Goal: Communication & Community: Answer question/provide support

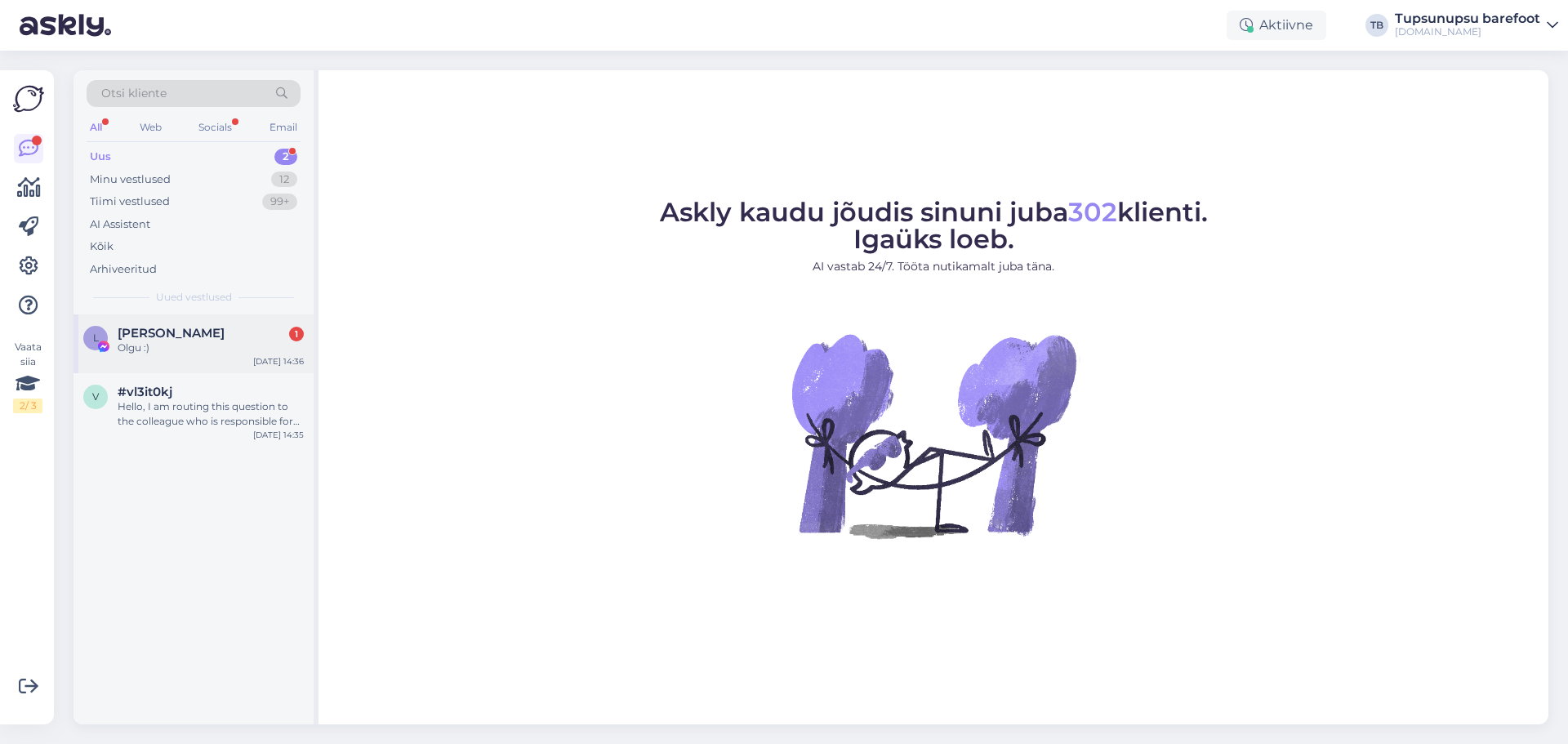
click at [217, 341] on div "Olgu :)" at bounding box center [211, 347] width 186 height 15
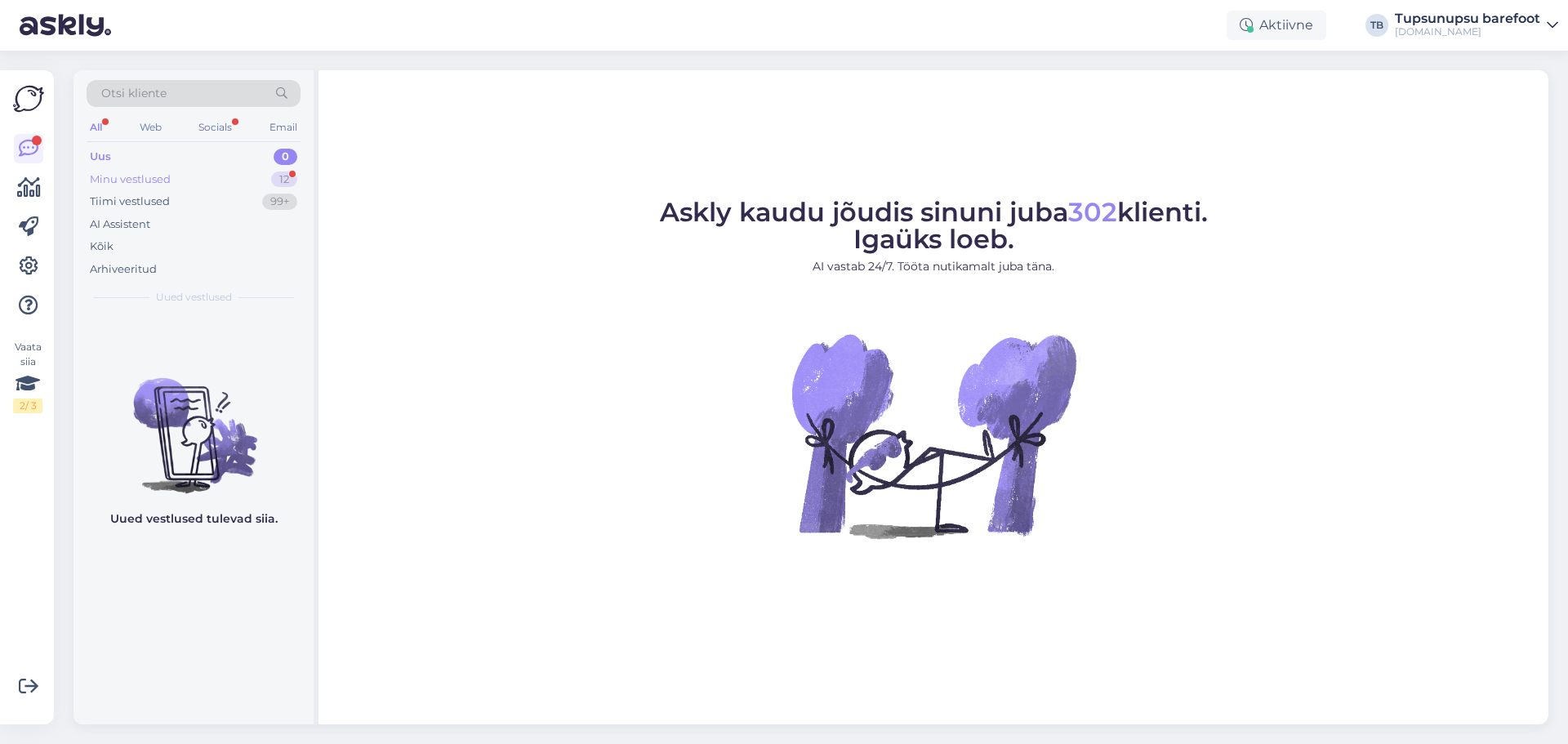
click at [172, 183] on div "Minu vestlused 12" at bounding box center [193, 179] width 214 height 23
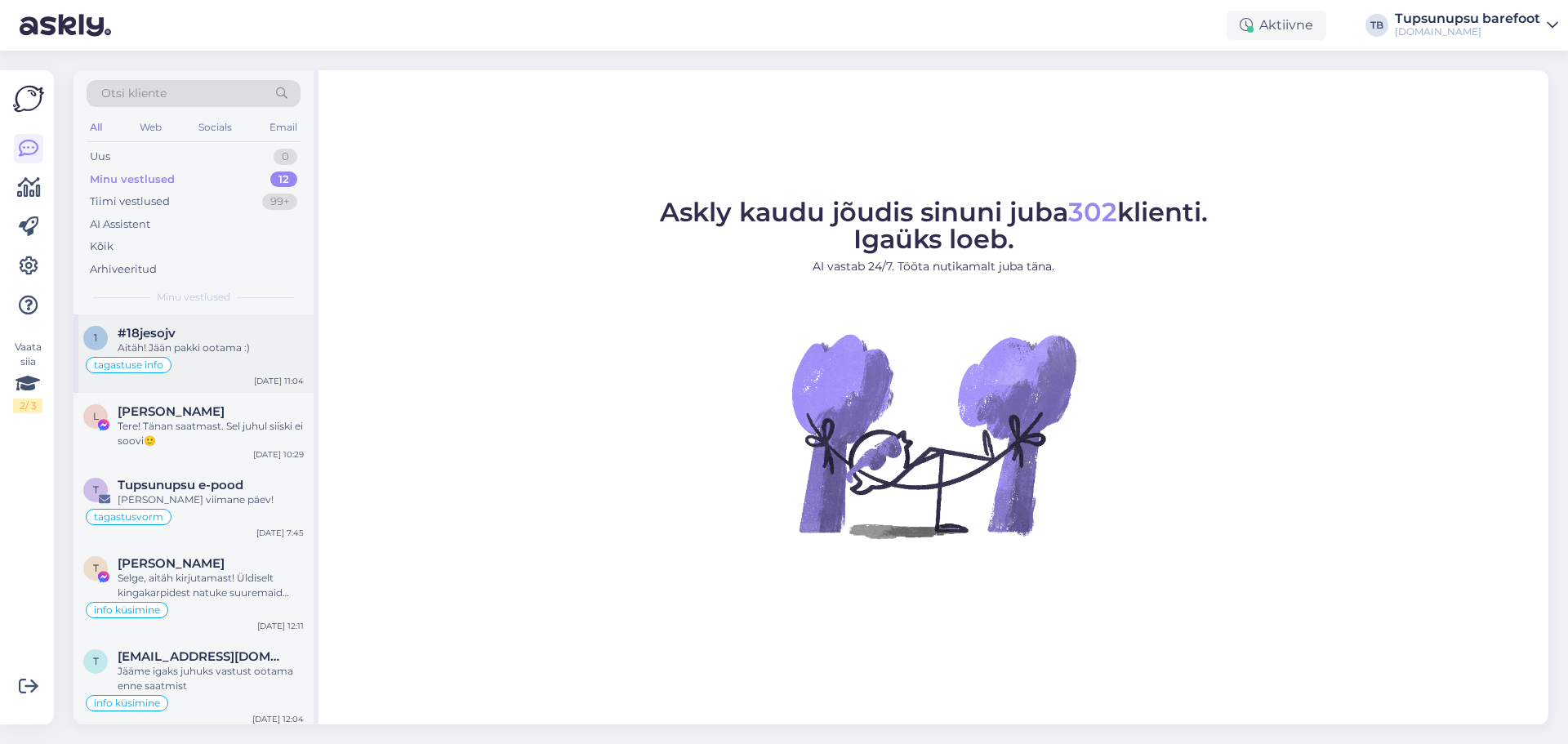
click at [220, 357] on div "tagastuse info" at bounding box center [194, 364] width 221 height 20
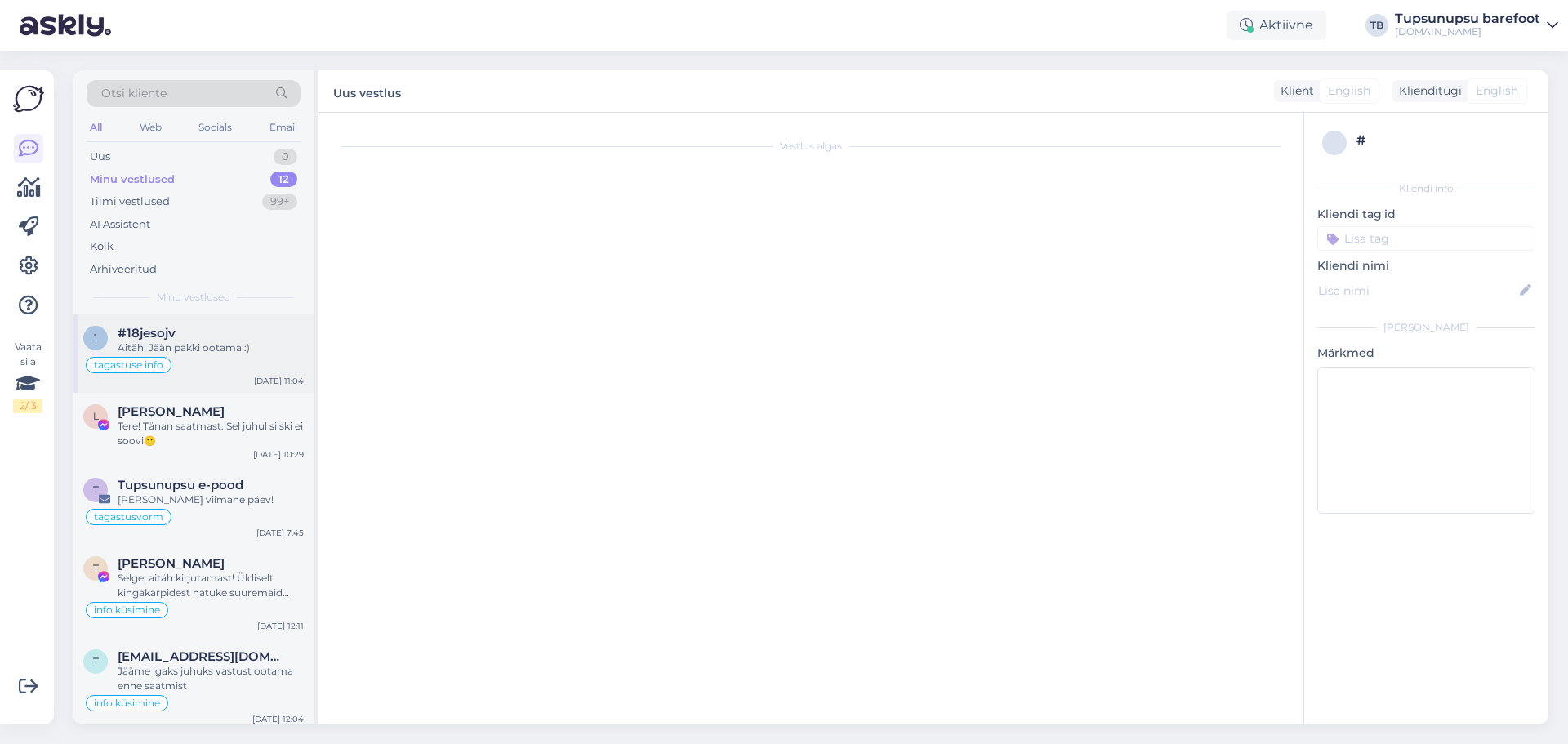
scroll to position [2856, 0]
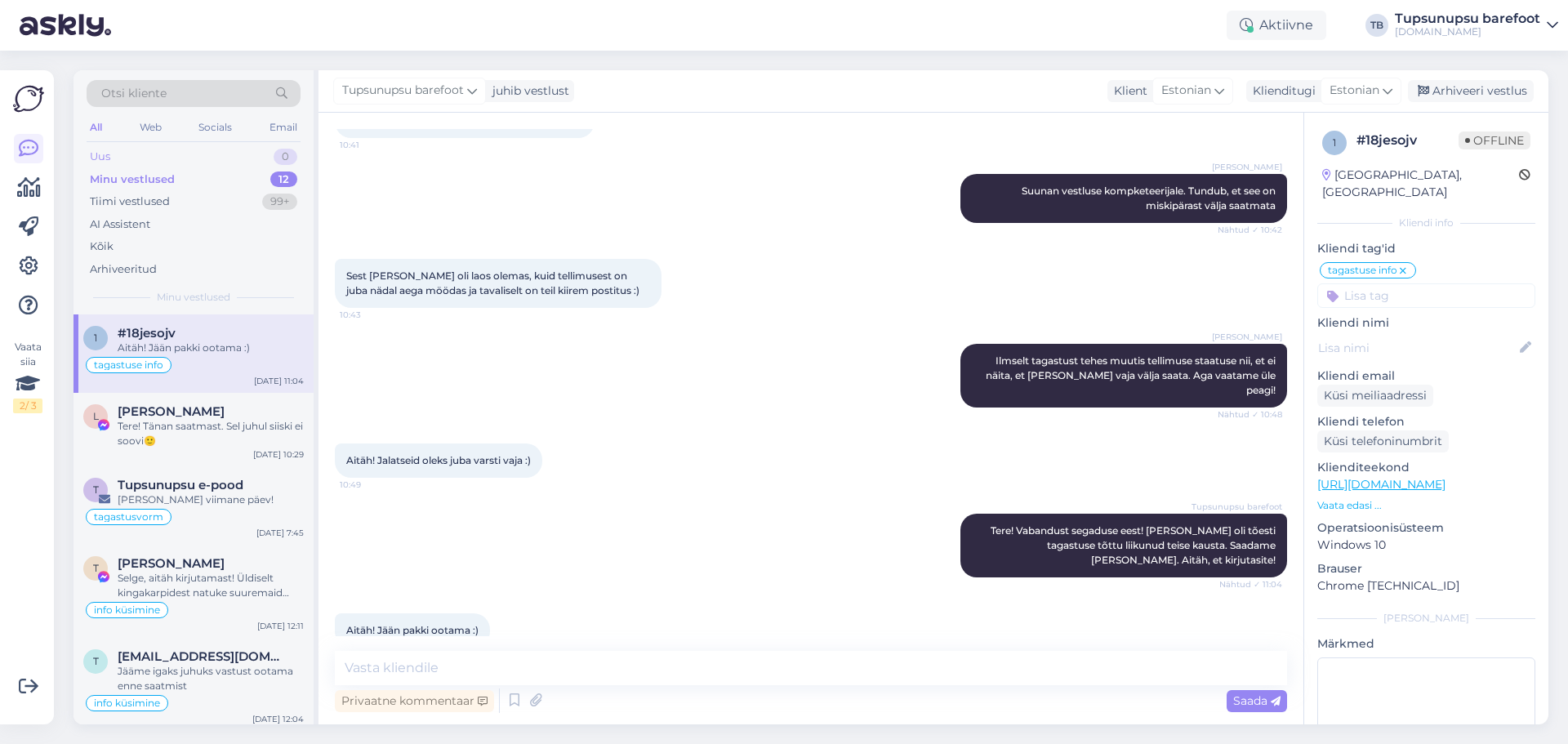
click at [134, 158] on div "Uus 0" at bounding box center [193, 157] width 214 height 23
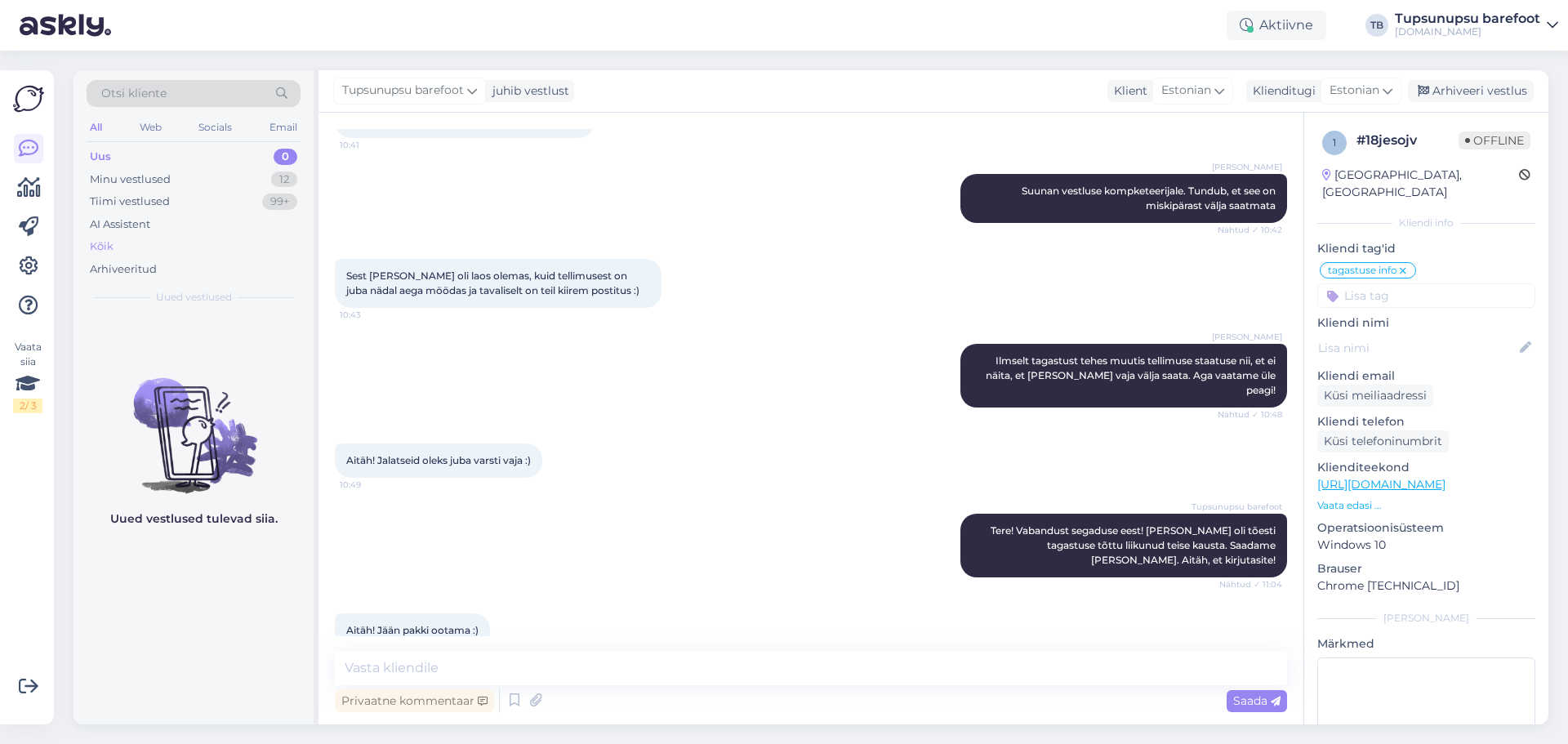
click at [126, 239] on div "Kõik" at bounding box center [193, 246] width 214 height 23
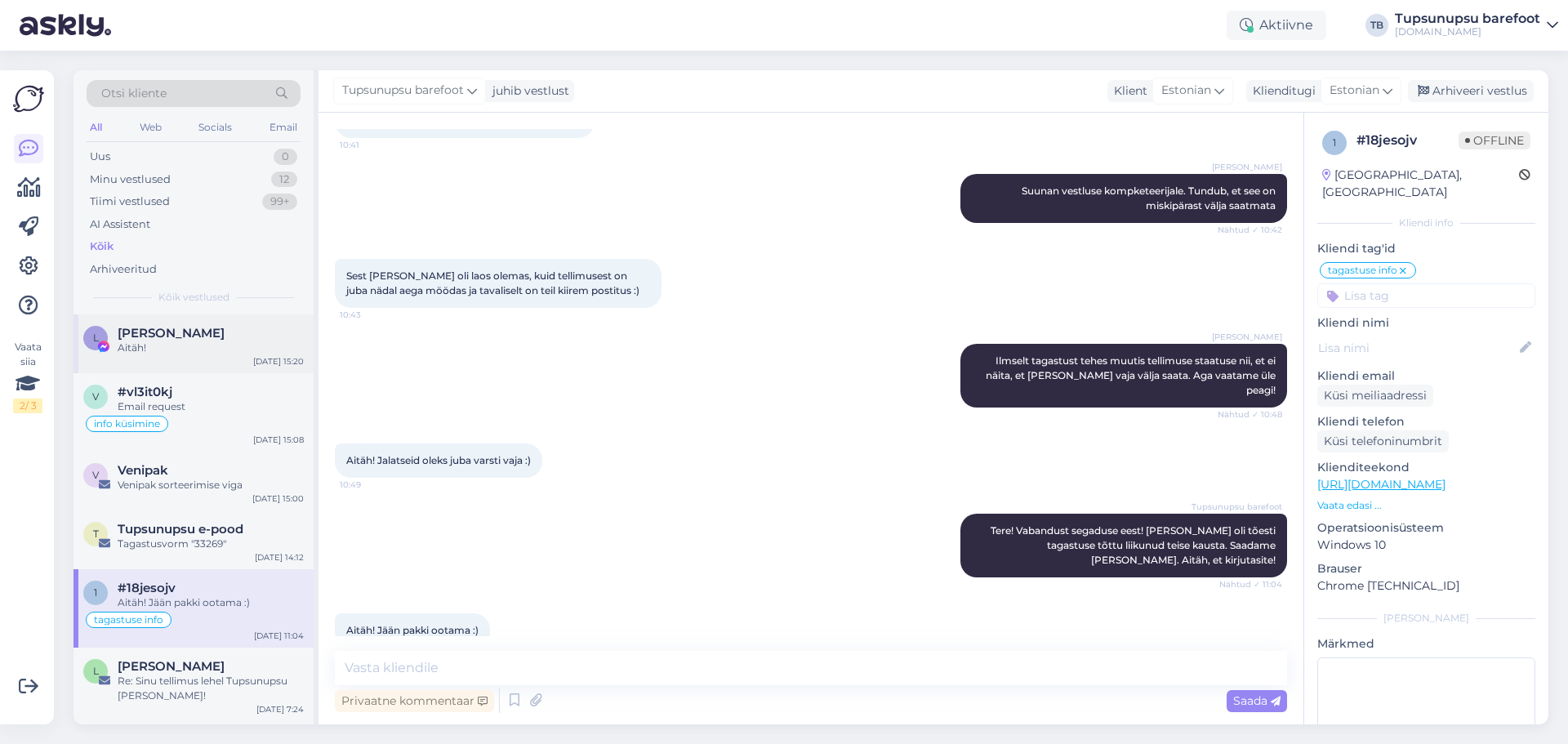
click at [184, 338] on span "[PERSON_NAME]" at bounding box center [171, 332] width 107 height 15
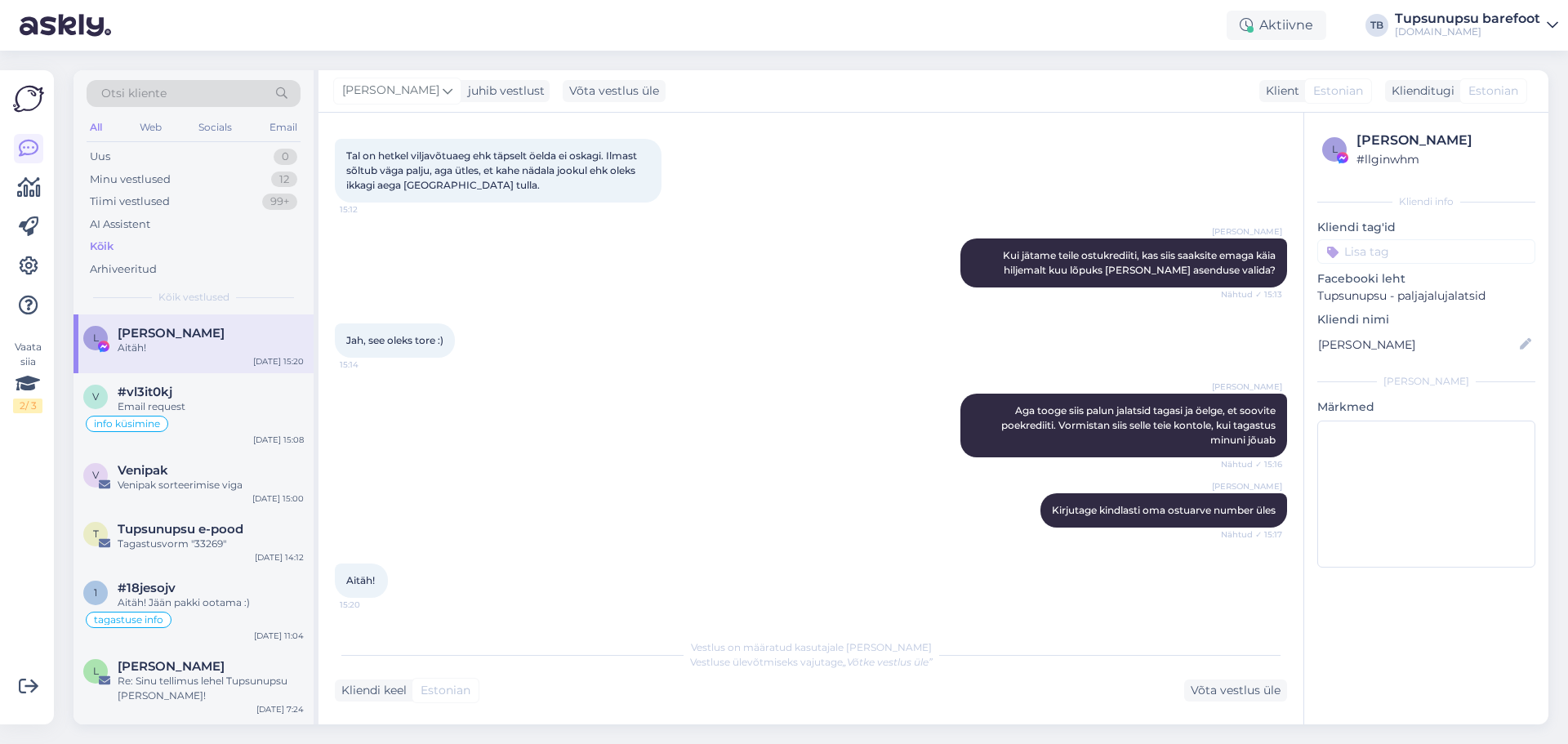
scroll to position [518, 0]
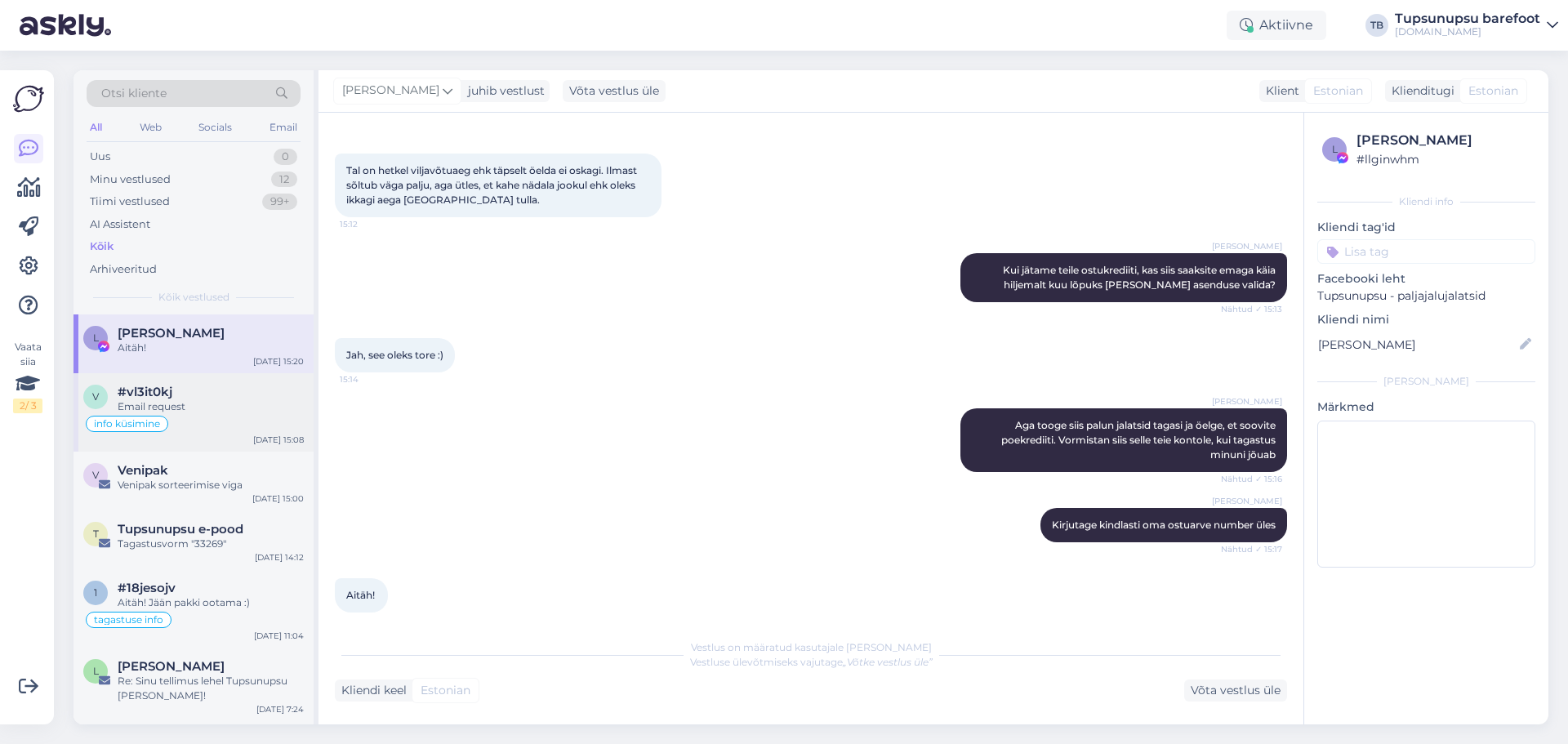
click at [266, 418] on div "info küsimine" at bounding box center [194, 424] width 221 height 20
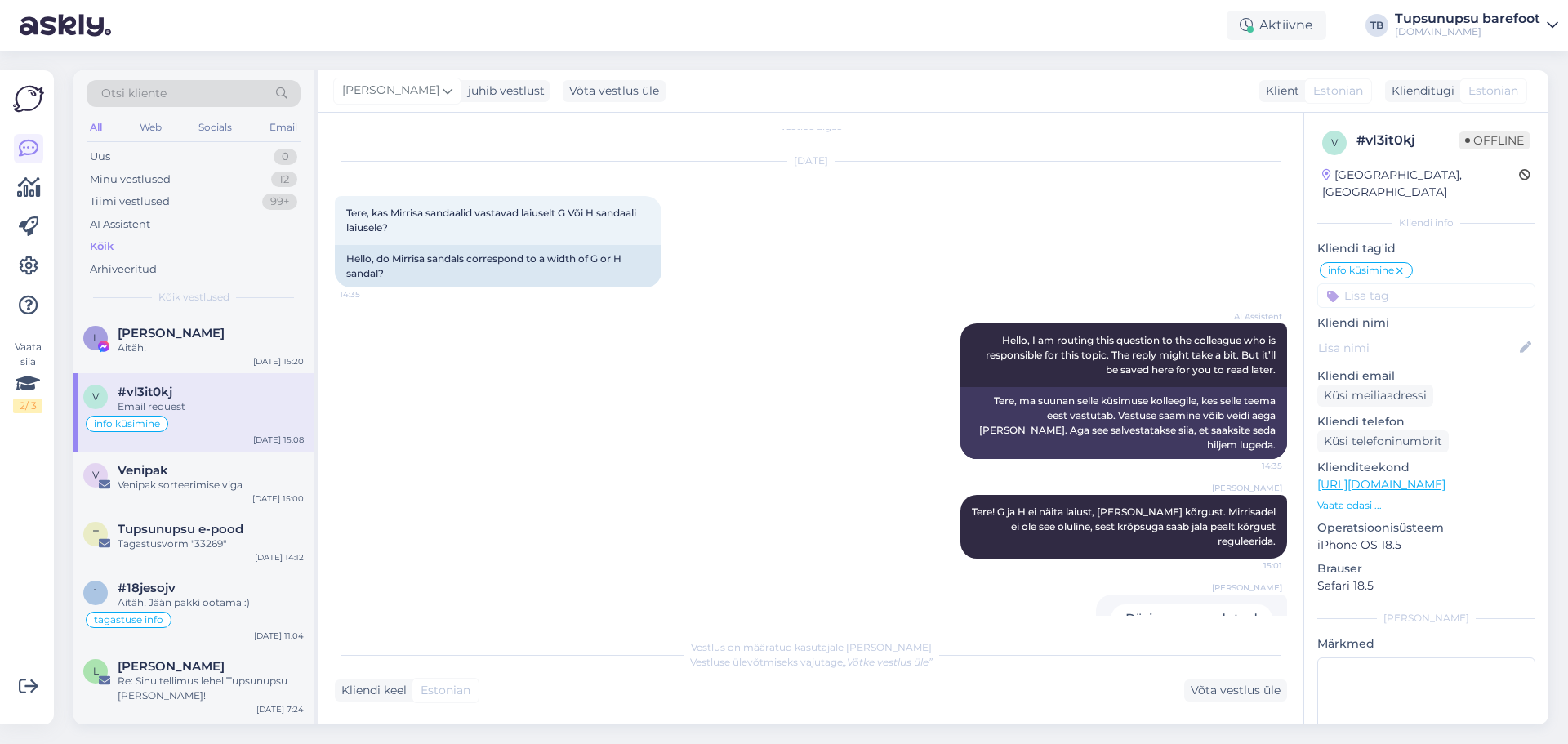
scroll to position [36, 0]
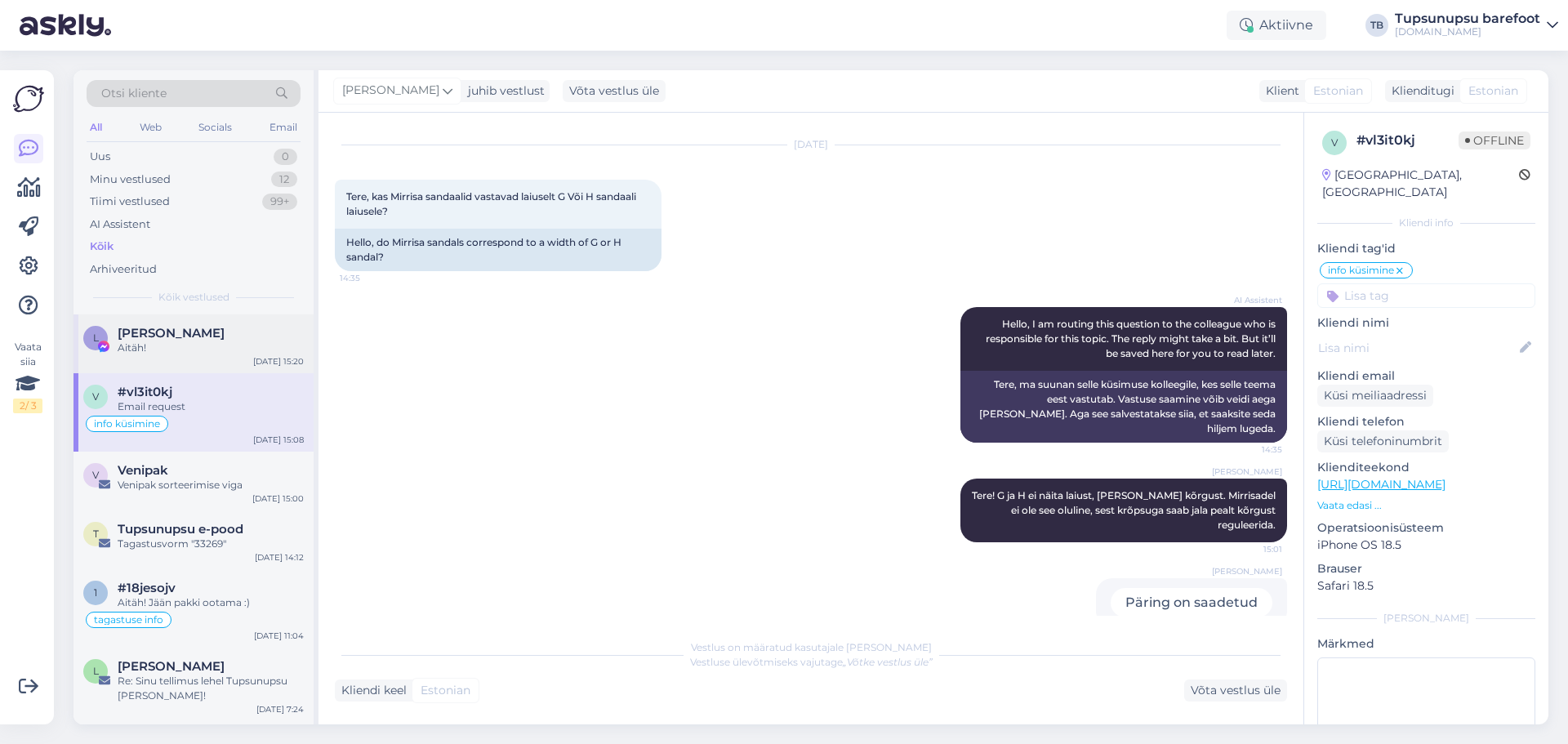
click at [202, 353] on div "Aitäh!" at bounding box center [211, 347] width 186 height 15
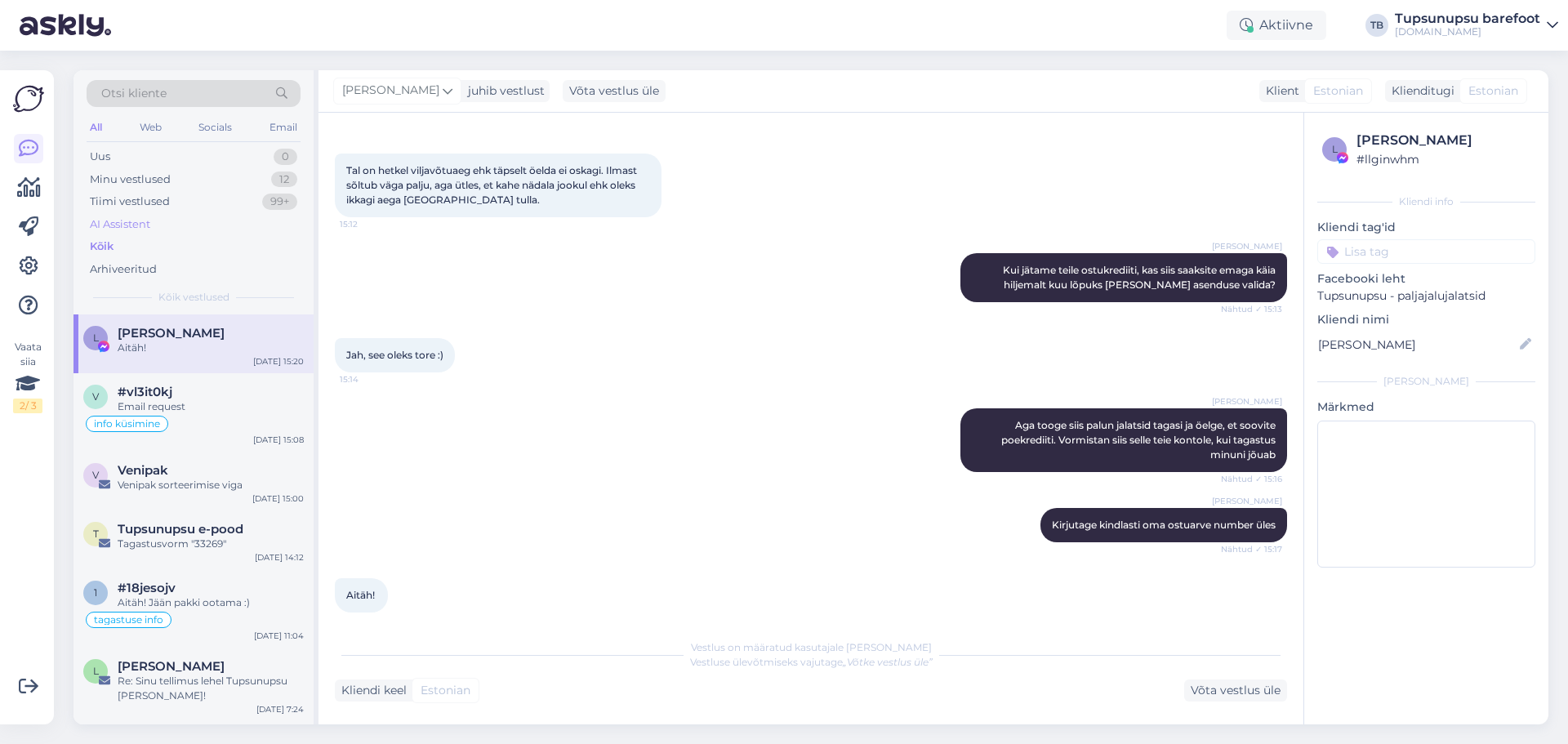
click at [183, 229] on div "AI Assistent" at bounding box center [193, 224] width 214 height 23
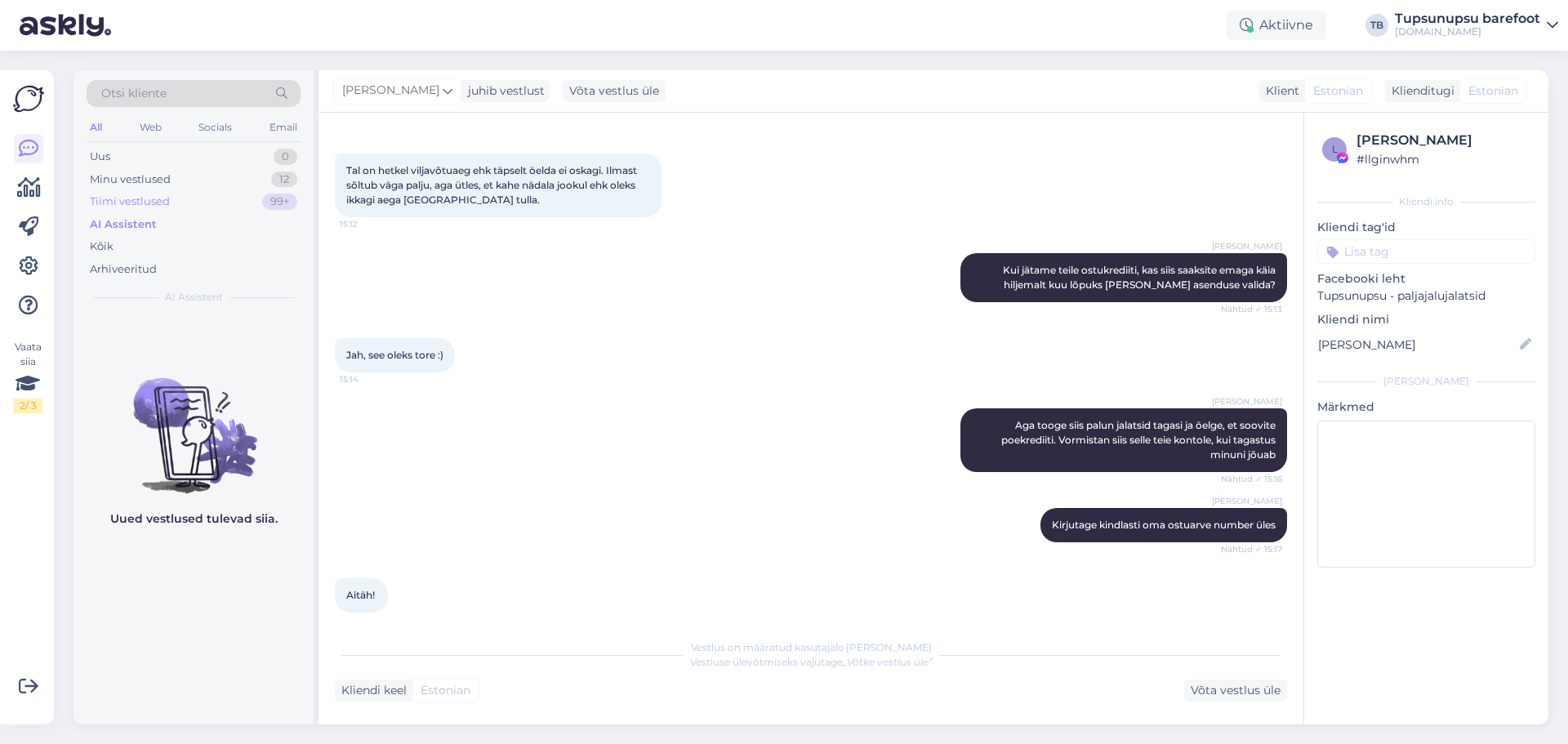
click at [192, 196] on div "Tiimi vestlused 99+" at bounding box center [193, 202] width 214 height 23
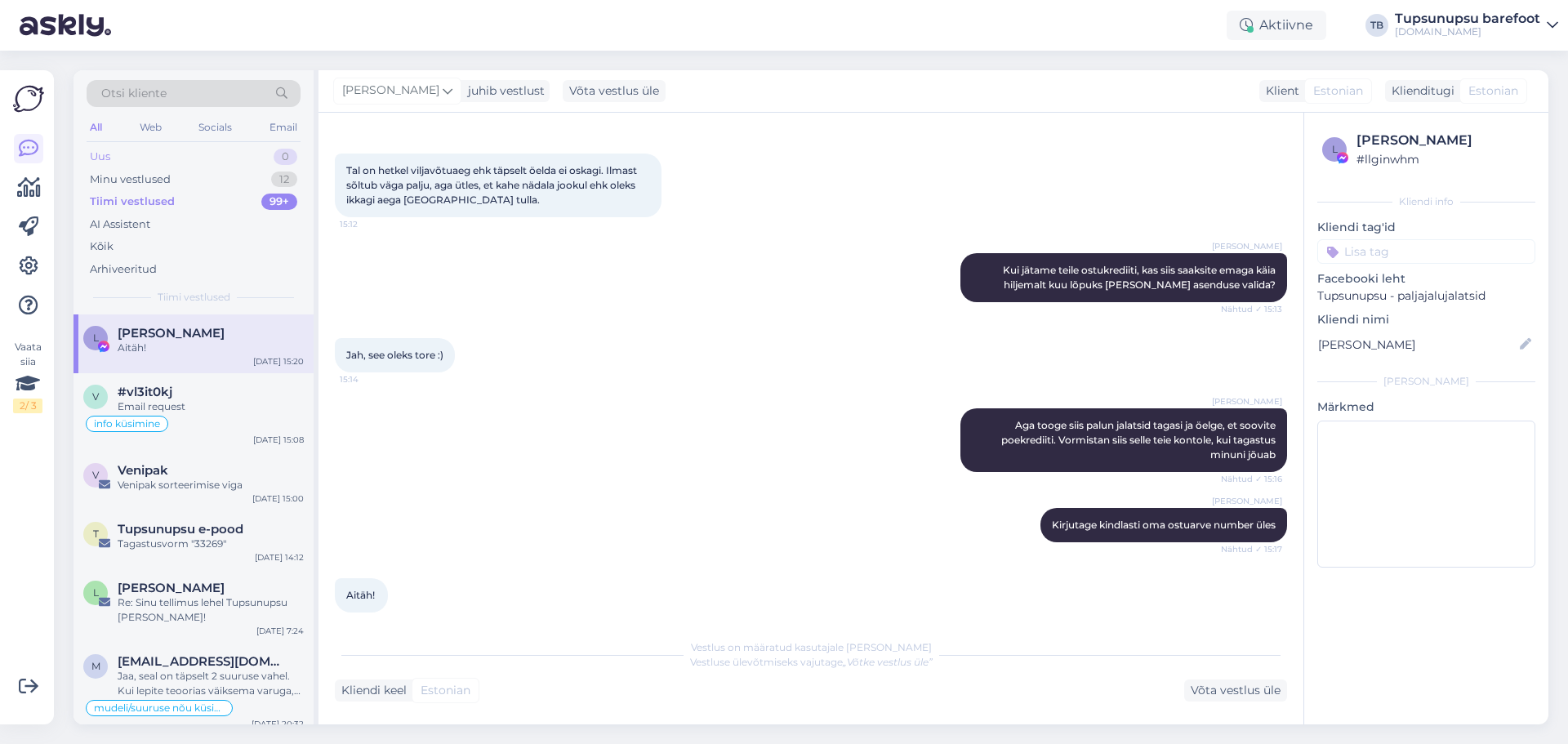
click at [204, 164] on div "Uus 0" at bounding box center [193, 157] width 214 height 23
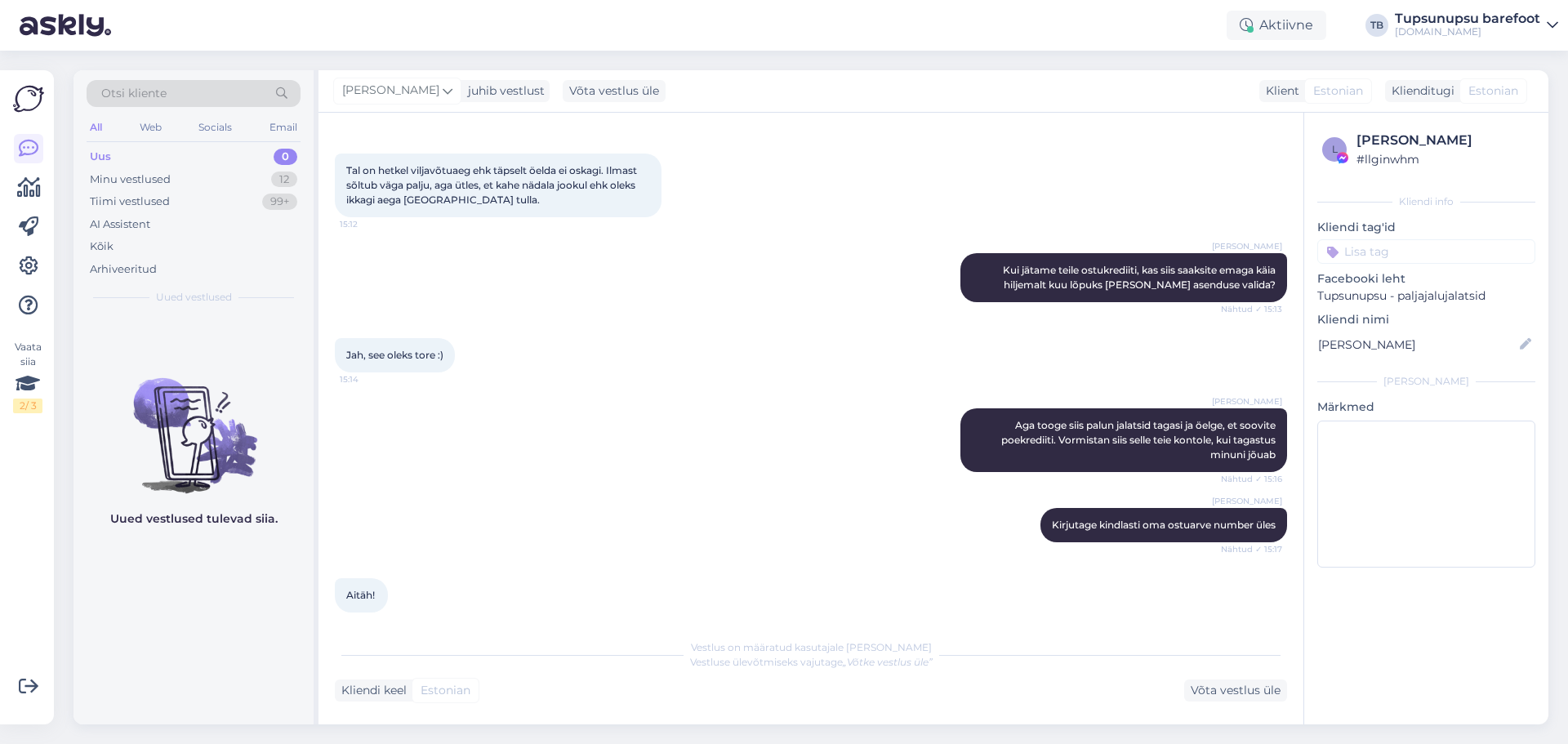
click at [208, 140] on div "All Web Socials Email" at bounding box center [193, 129] width 214 height 25
click at [197, 253] on div "Kõik" at bounding box center [193, 246] width 214 height 23
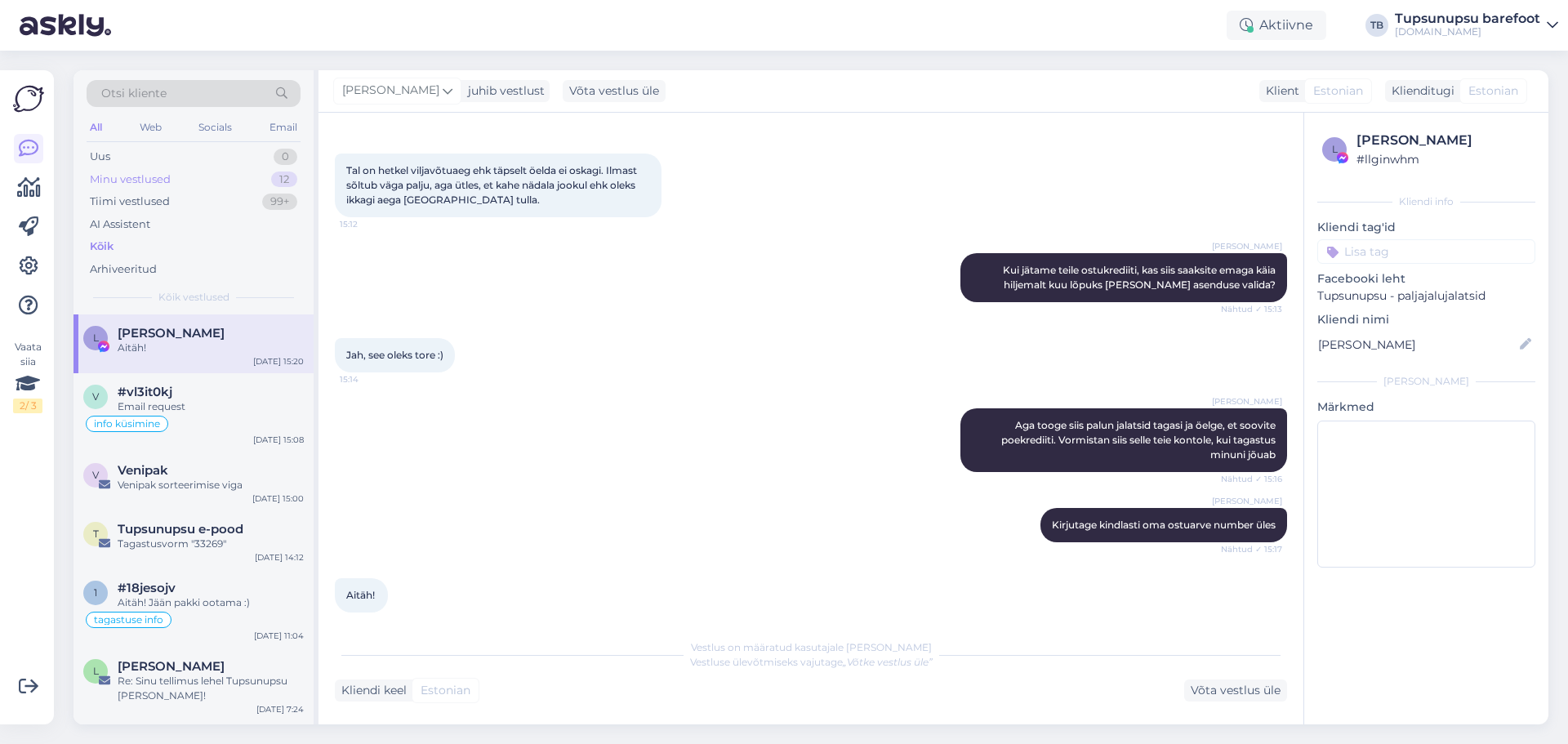
click at [190, 177] on div "Minu vestlused 12" at bounding box center [193, 179] width 214 height 23
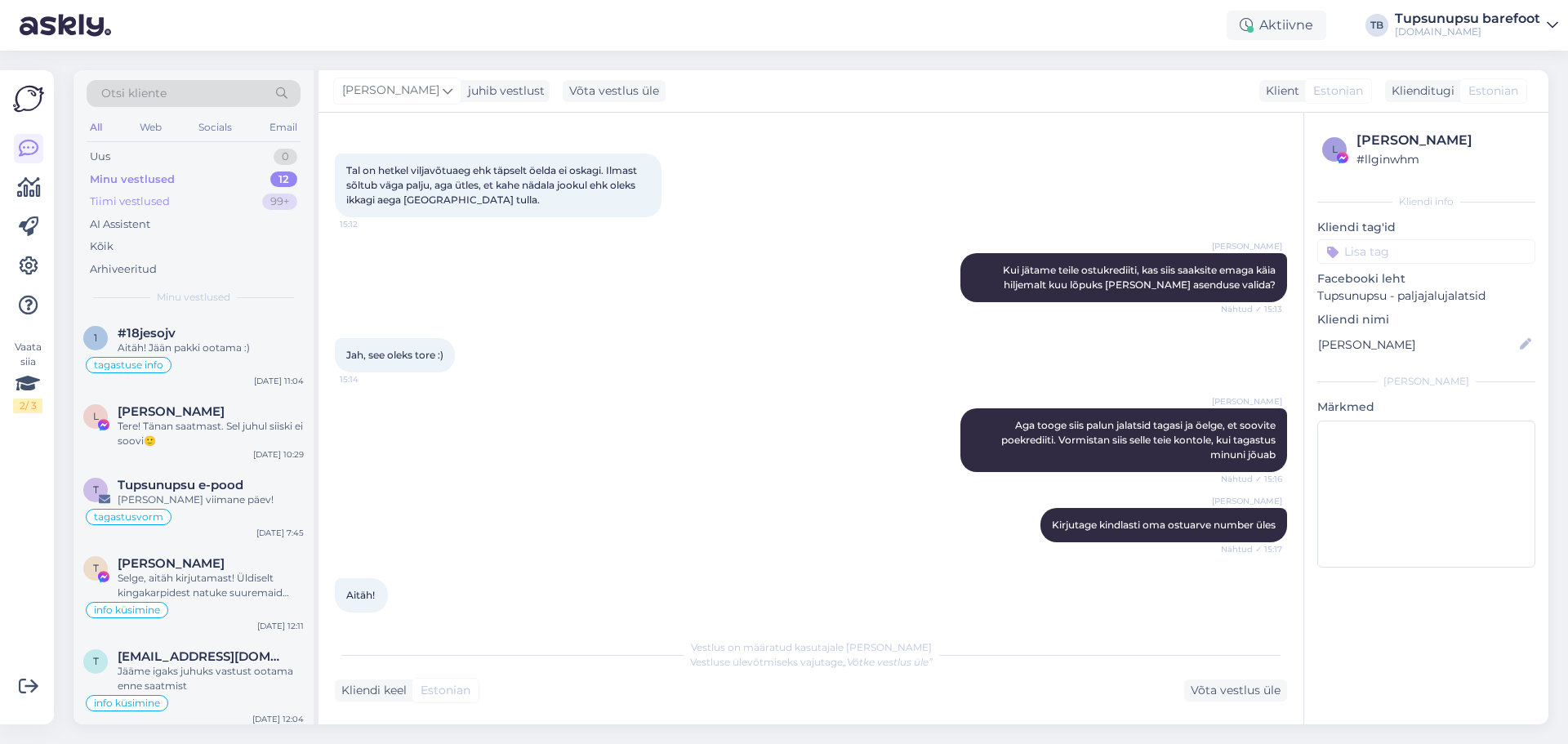
click at [196, 203] on div "Tiimi vestlused 99+" at bounding box center [193, 202] width 214 height 23
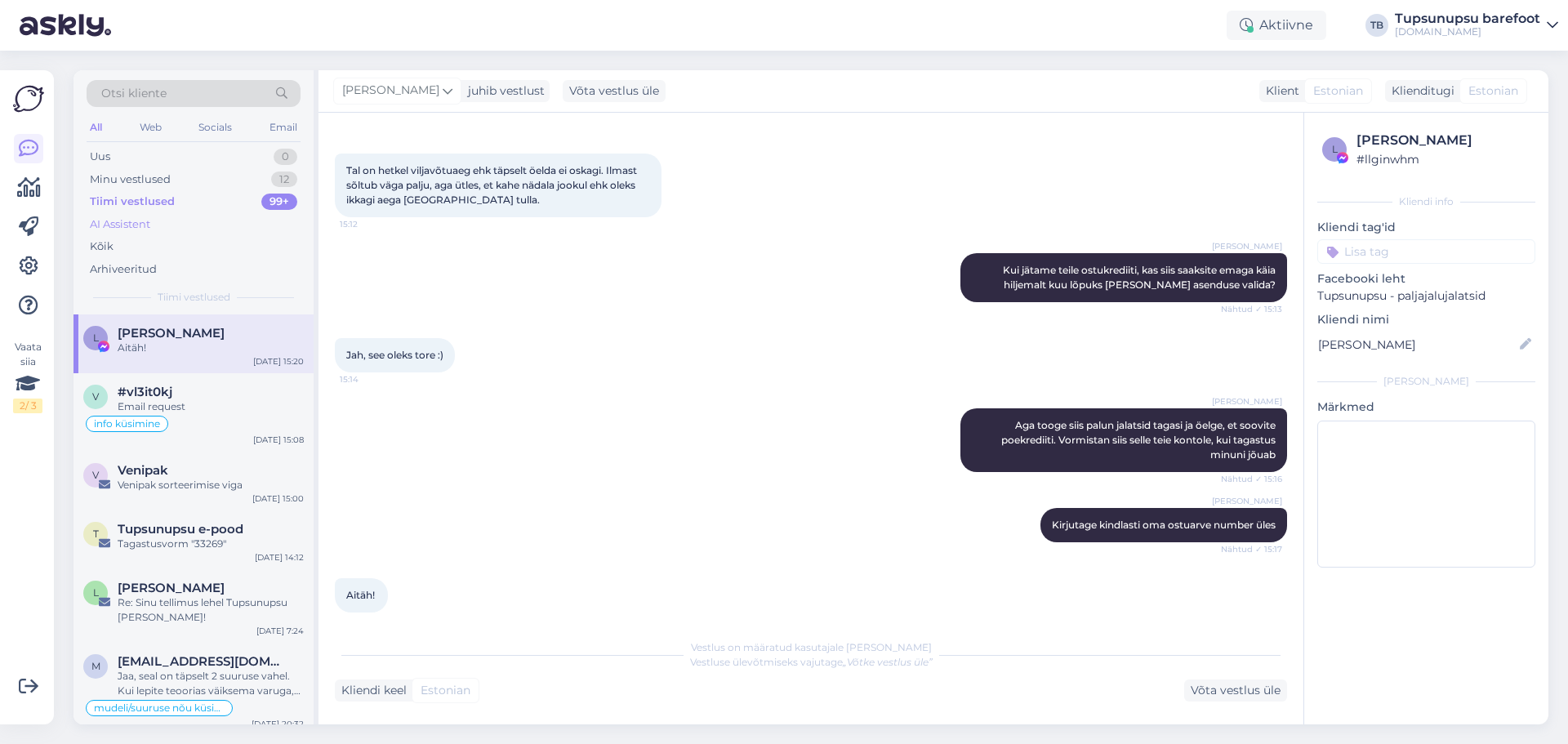
click at [187, 228] on div "AI Assistent" at bounding box center [193, 224] width 214 height 23
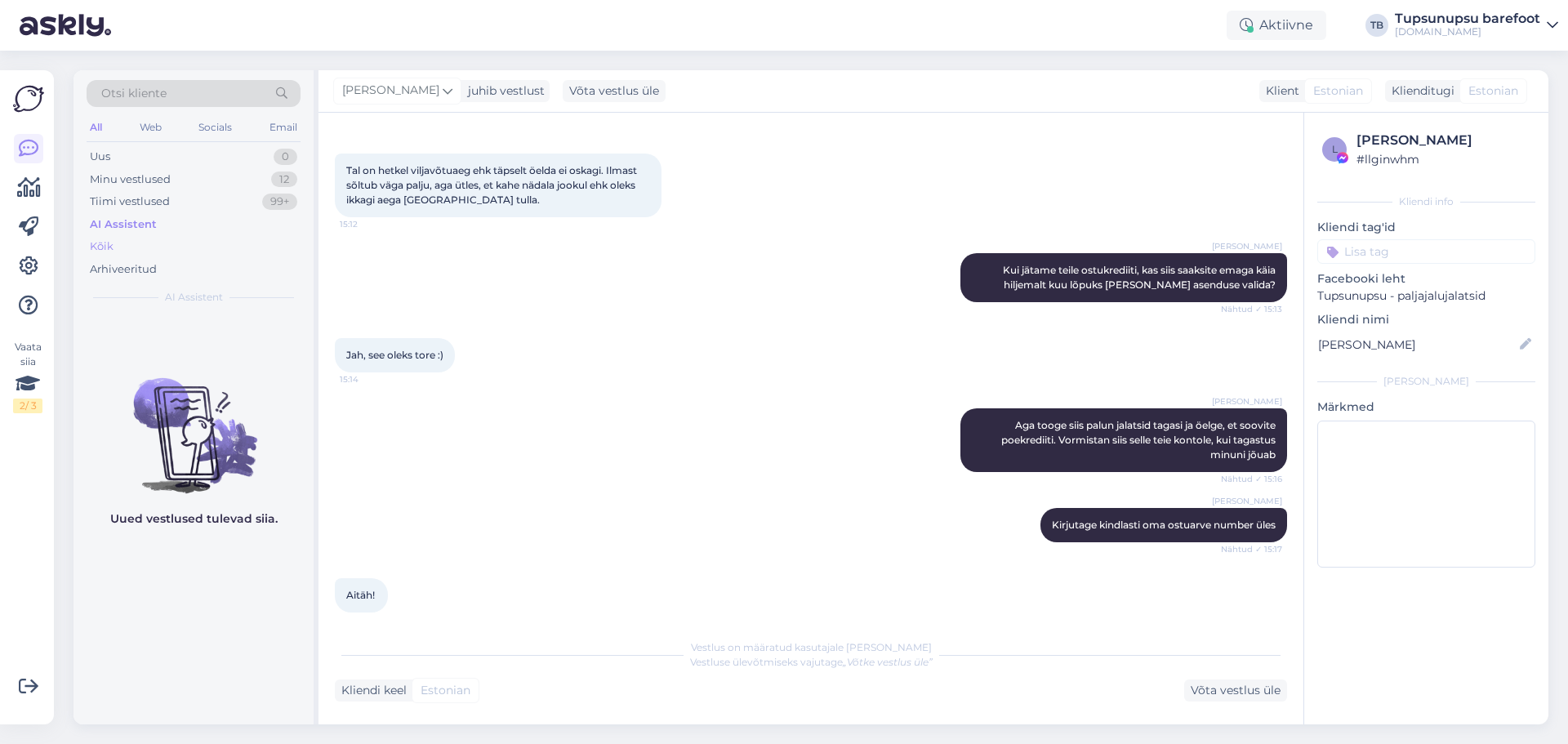
click at [182, 247] on div "Kõik" at bounding box center [193, 246] width 214 height 23
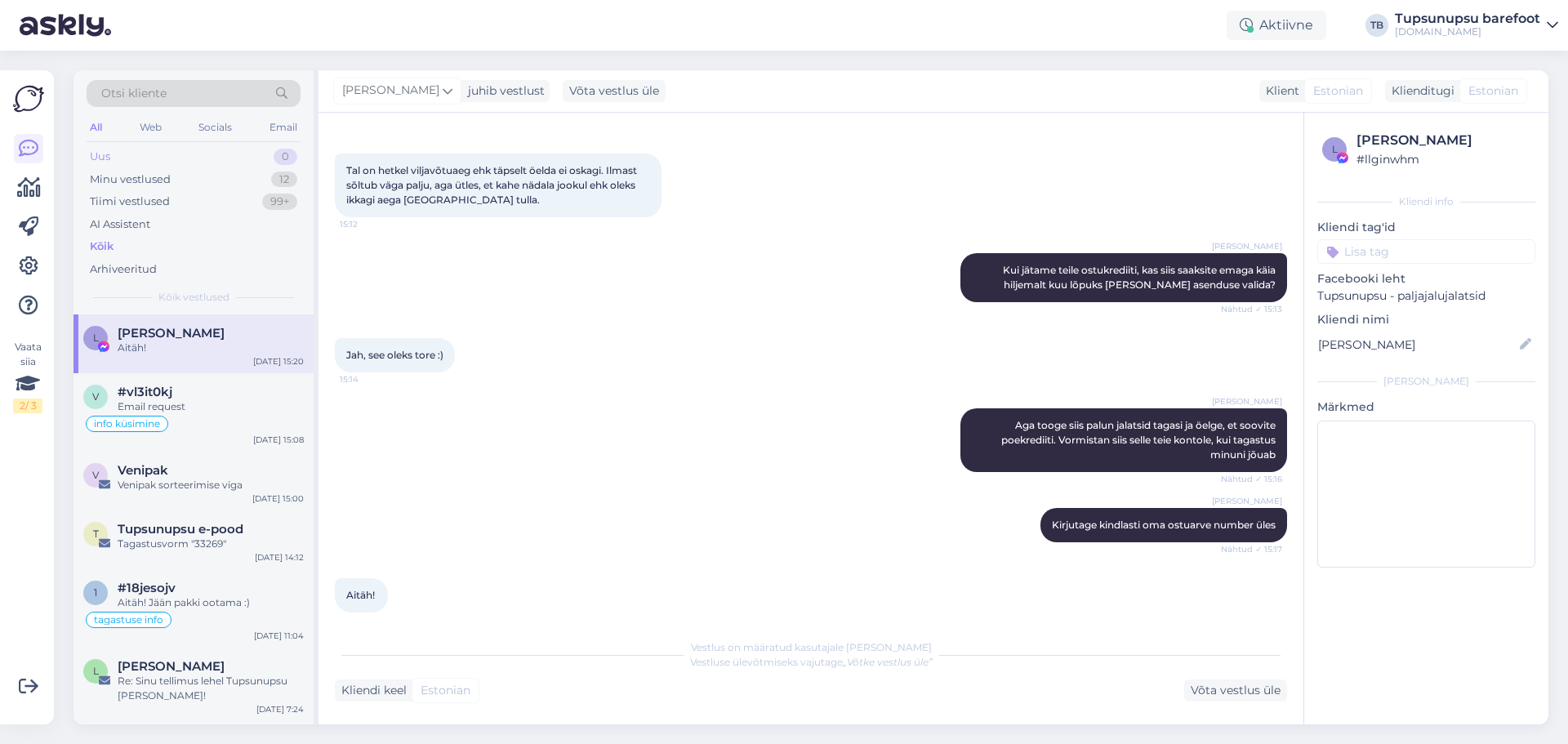
click at [205, 151] on div "Uus 0" at bounding box center [193, 157] width 214 height 23
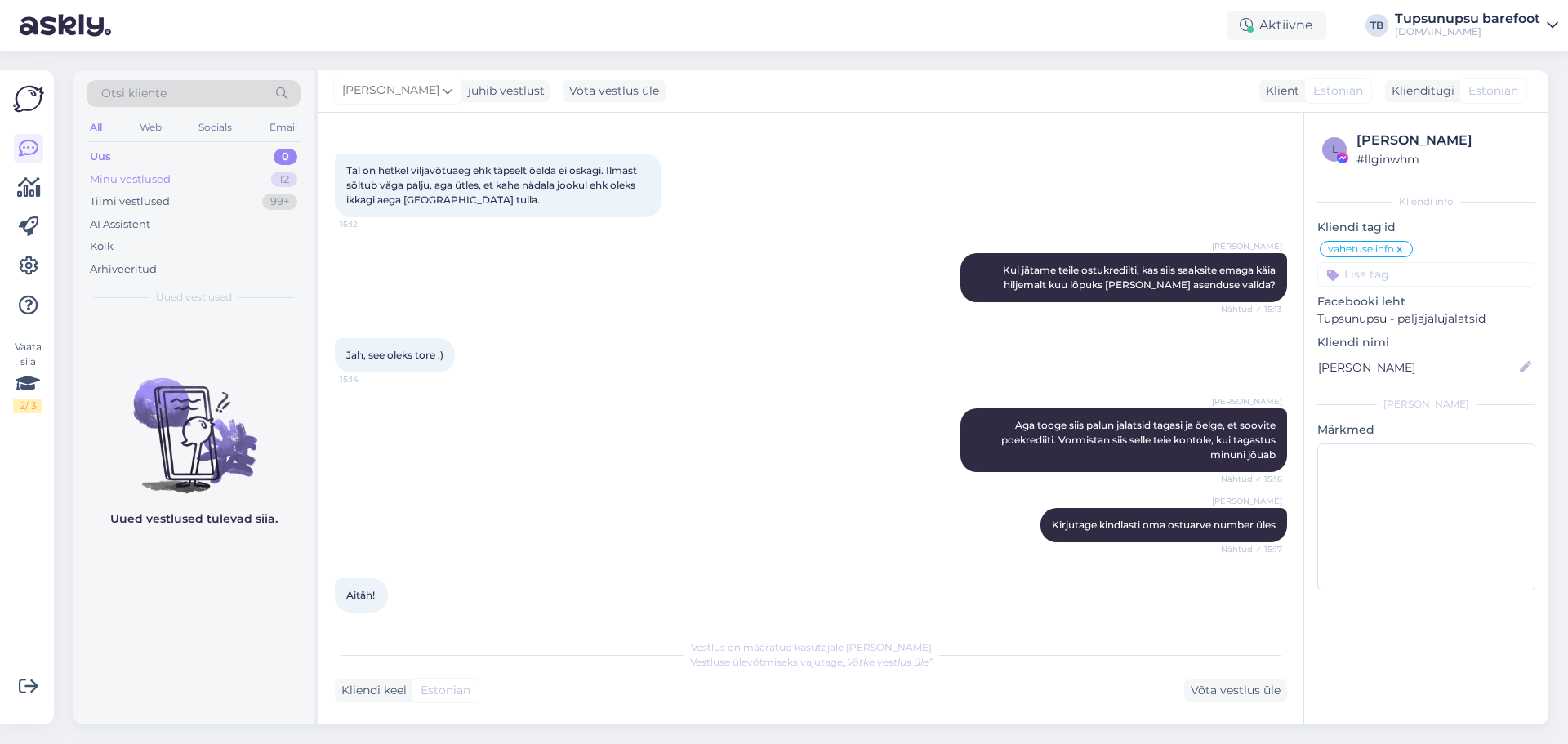
click at [160, 188] on div "Minu vestlused 12" at bounding box center [193, 179] width 214 height 23
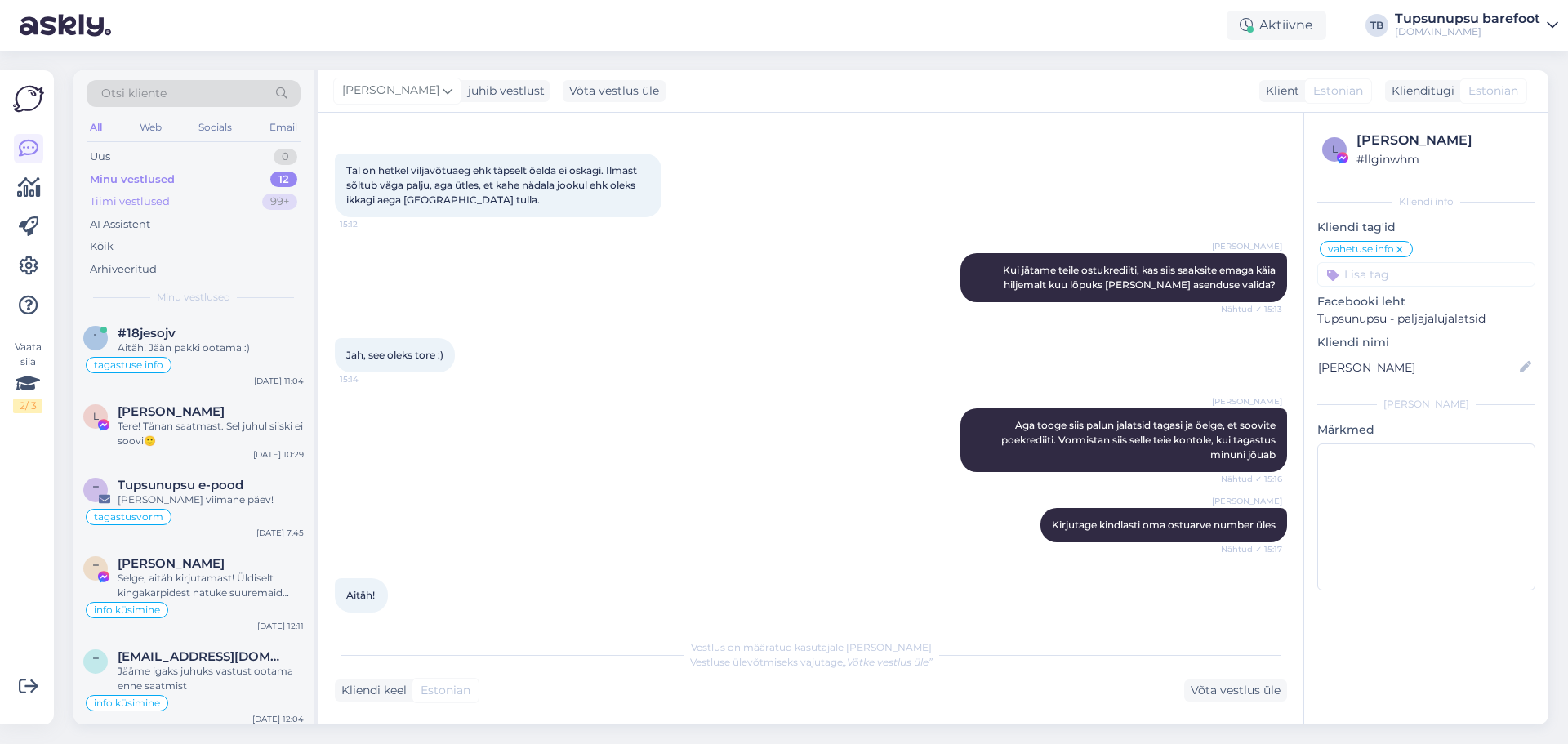
click at [165, 208] on div "Tiimi vestlused" at bounding box center [129, 202] width 80 height 16
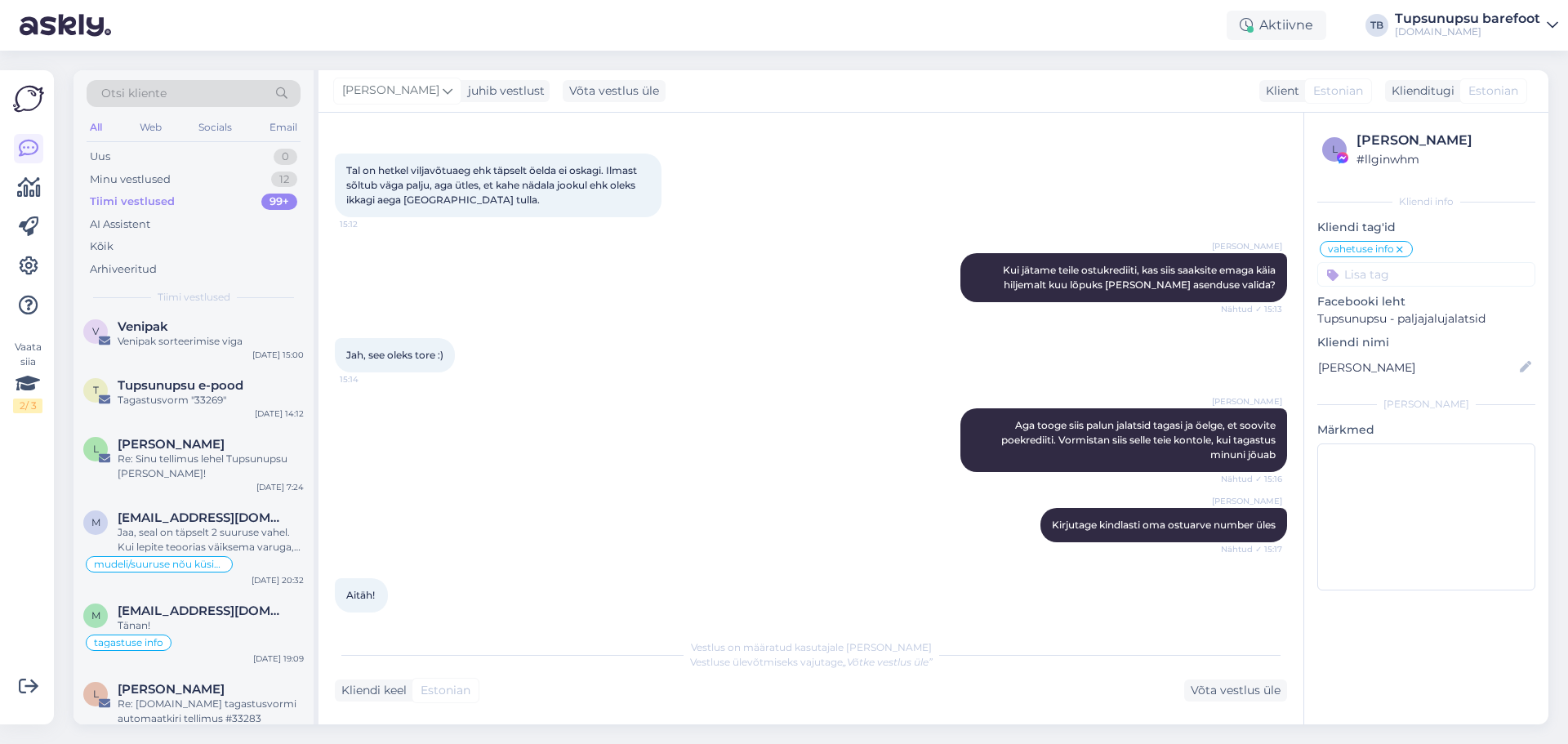
scroll to position [245, 0]
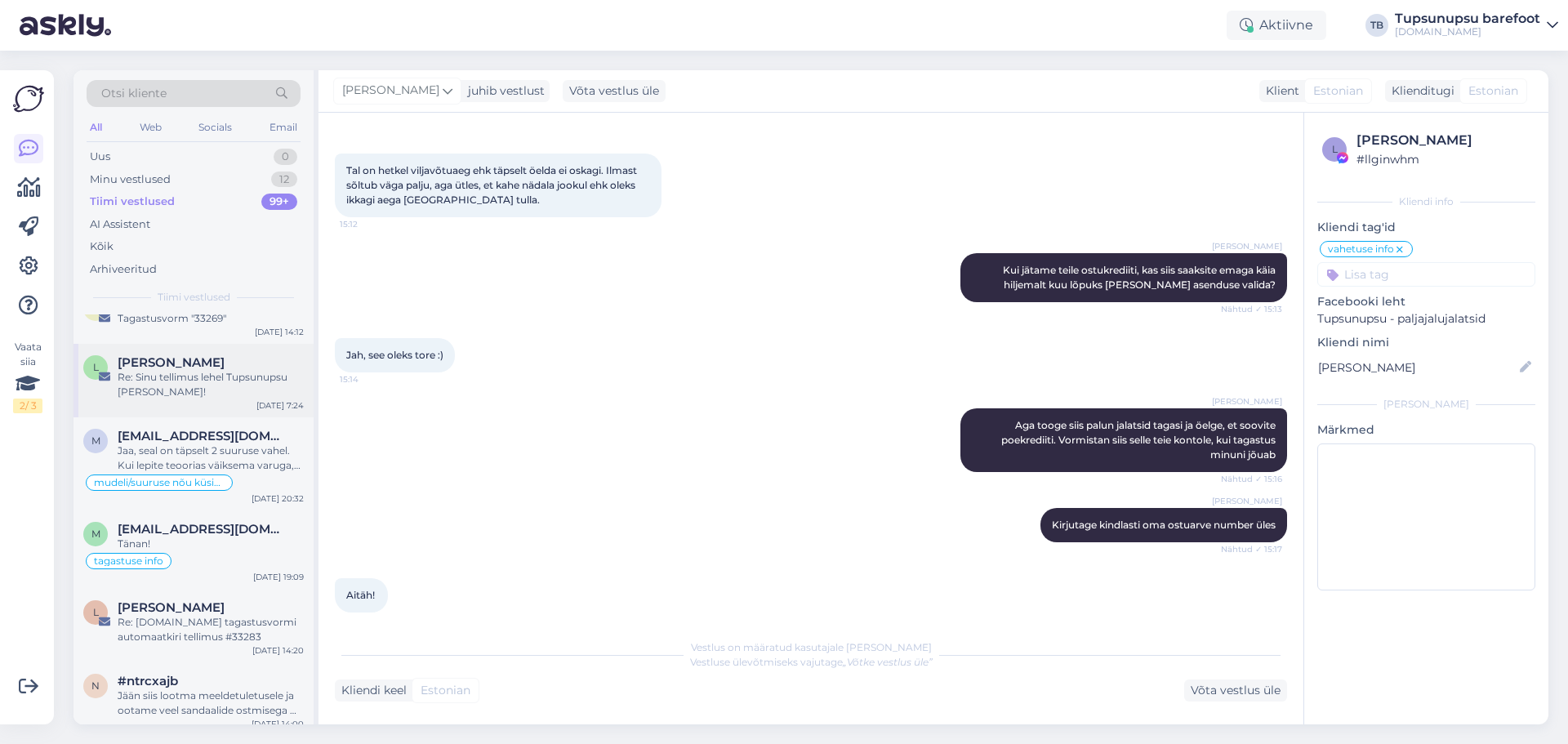
click at [253, 369] on div "[PERSON_NAME]" at bounding box center [211, 362] width 186 height 15
type textarea "vastatud"
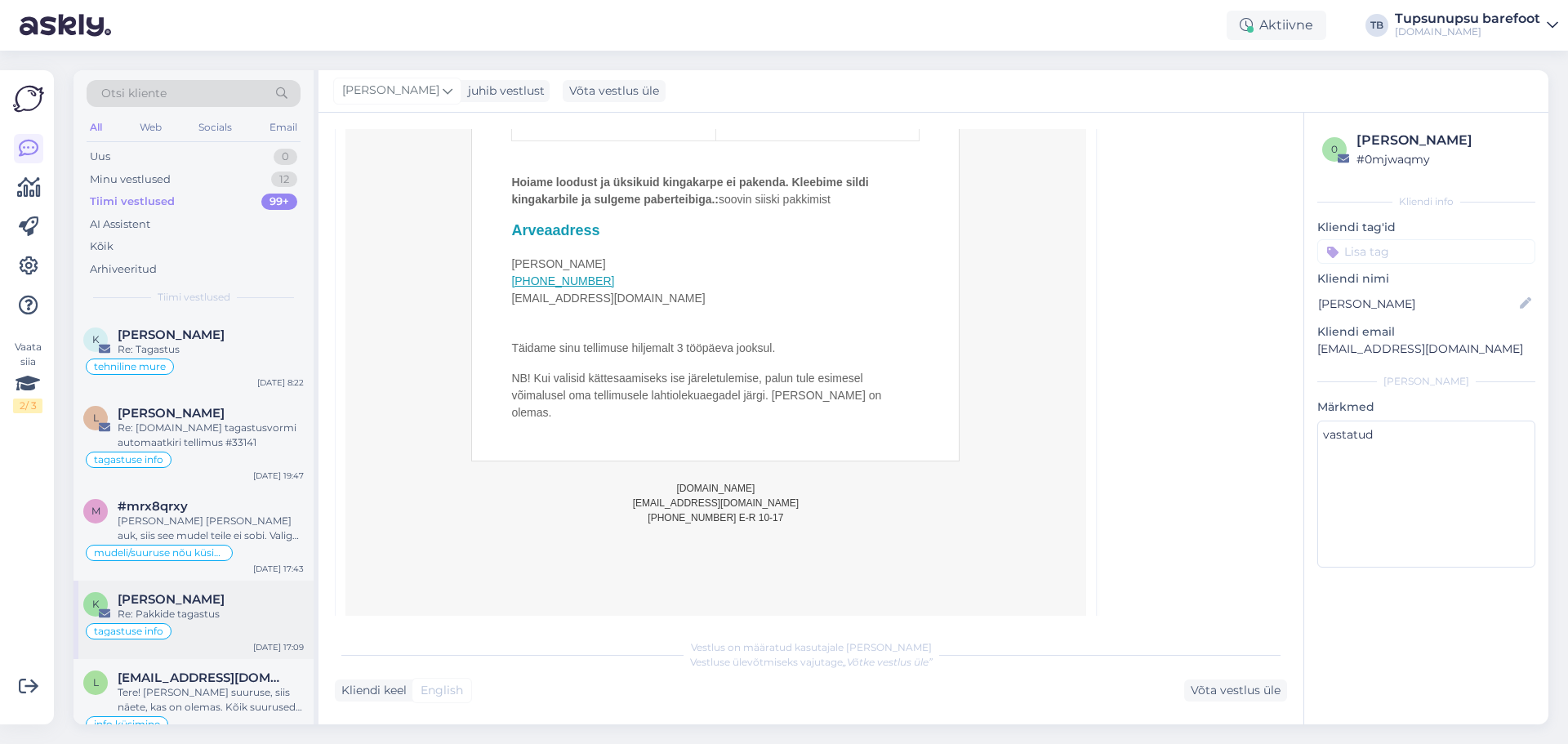
scroll to position [0, 0]
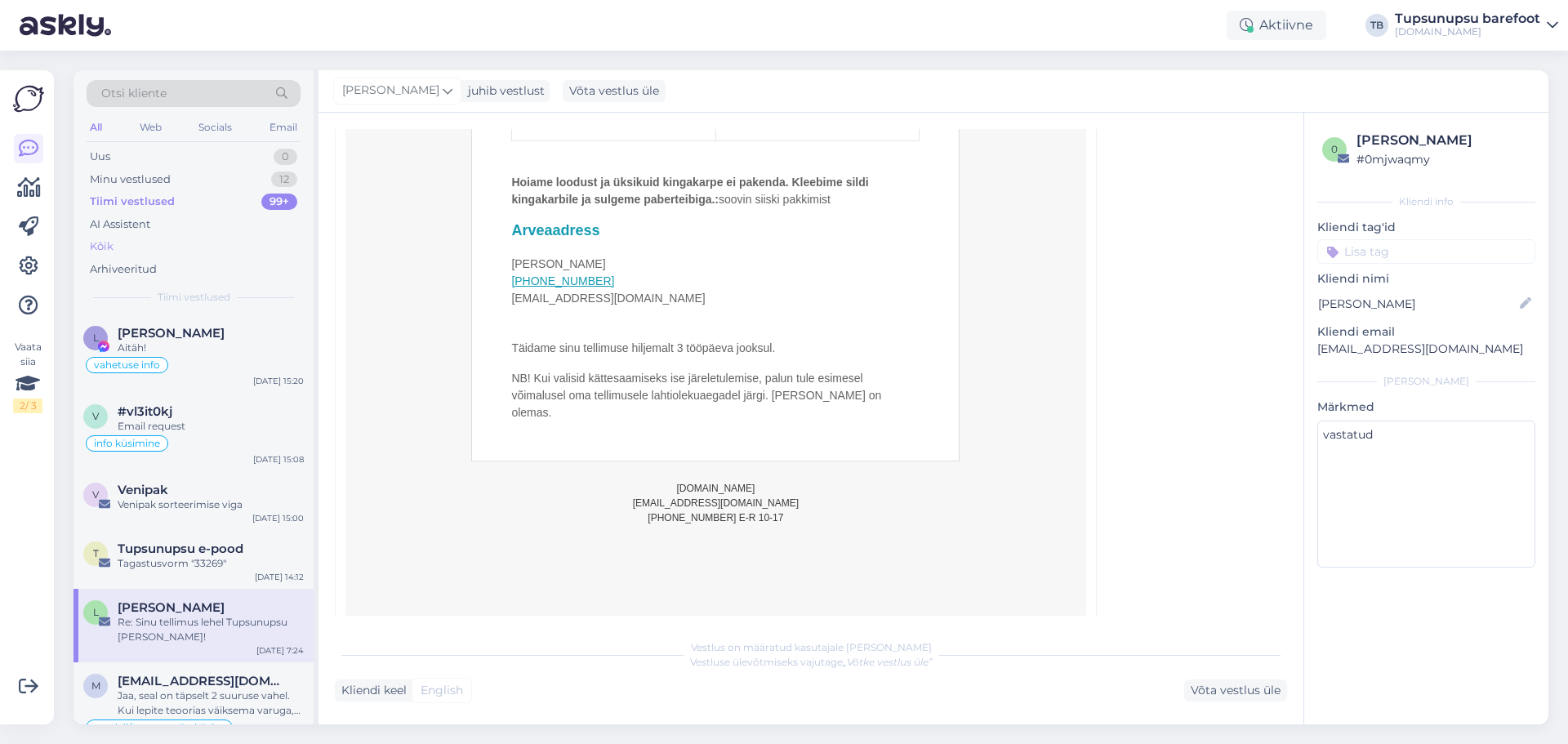
click at [278, 241] on div "Kõik" at bounding box center [193, 246] width 214 height 23
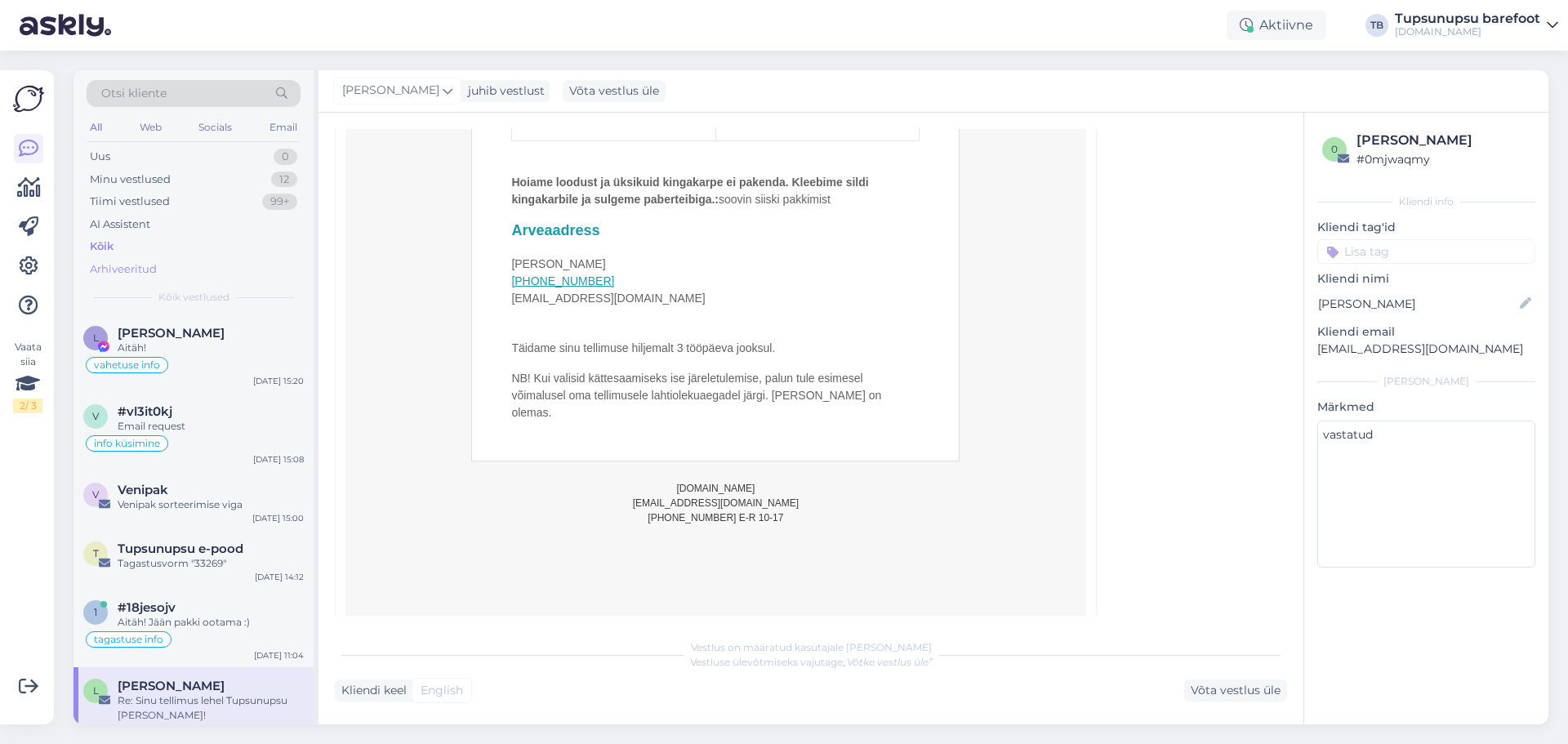
click at [173, 268] on div "Arhiveeritud" at bounding box center [193, 270] width 214 height 23
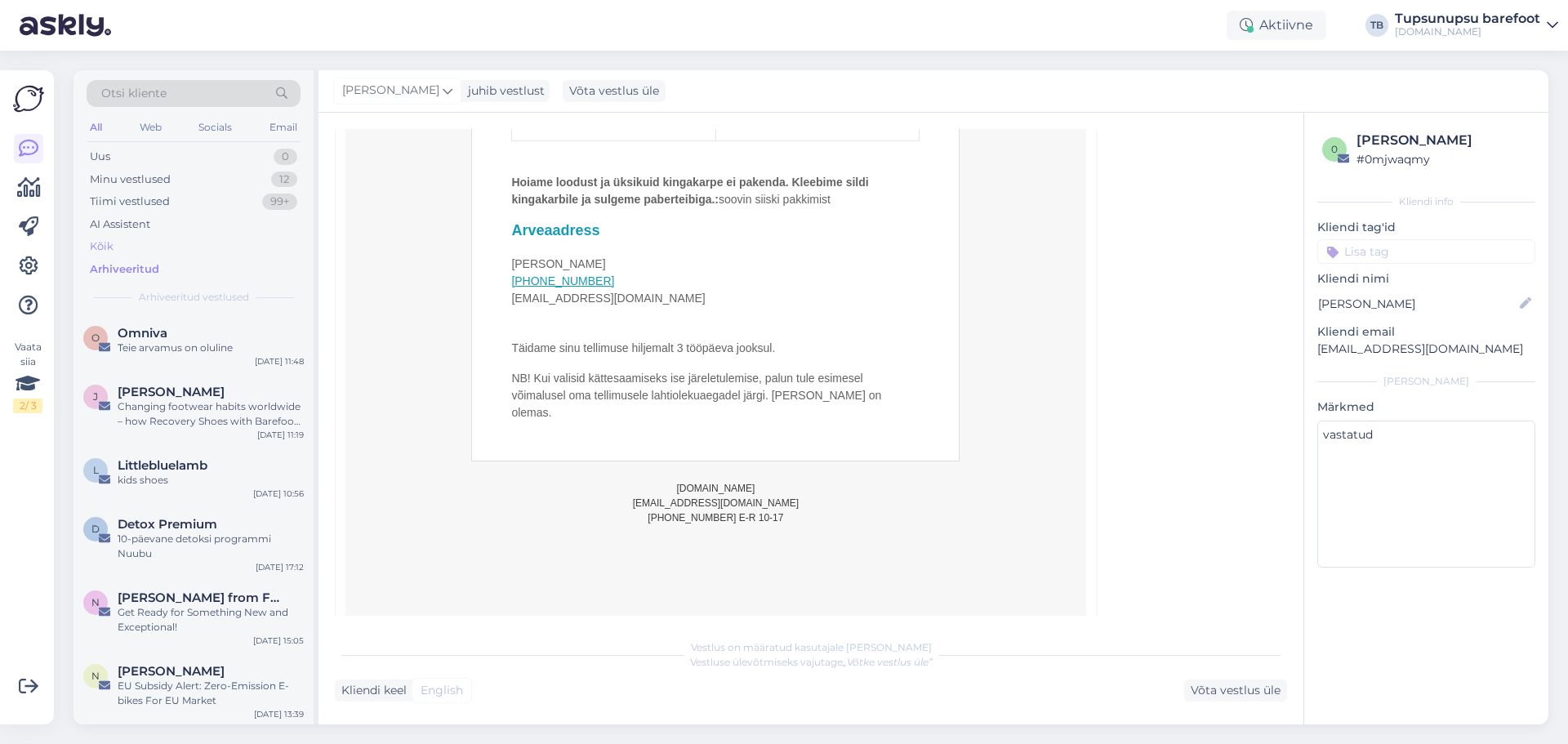
click at [171, 244] on div "Kõik" at bounding box center [193, 246] width 214 height 23
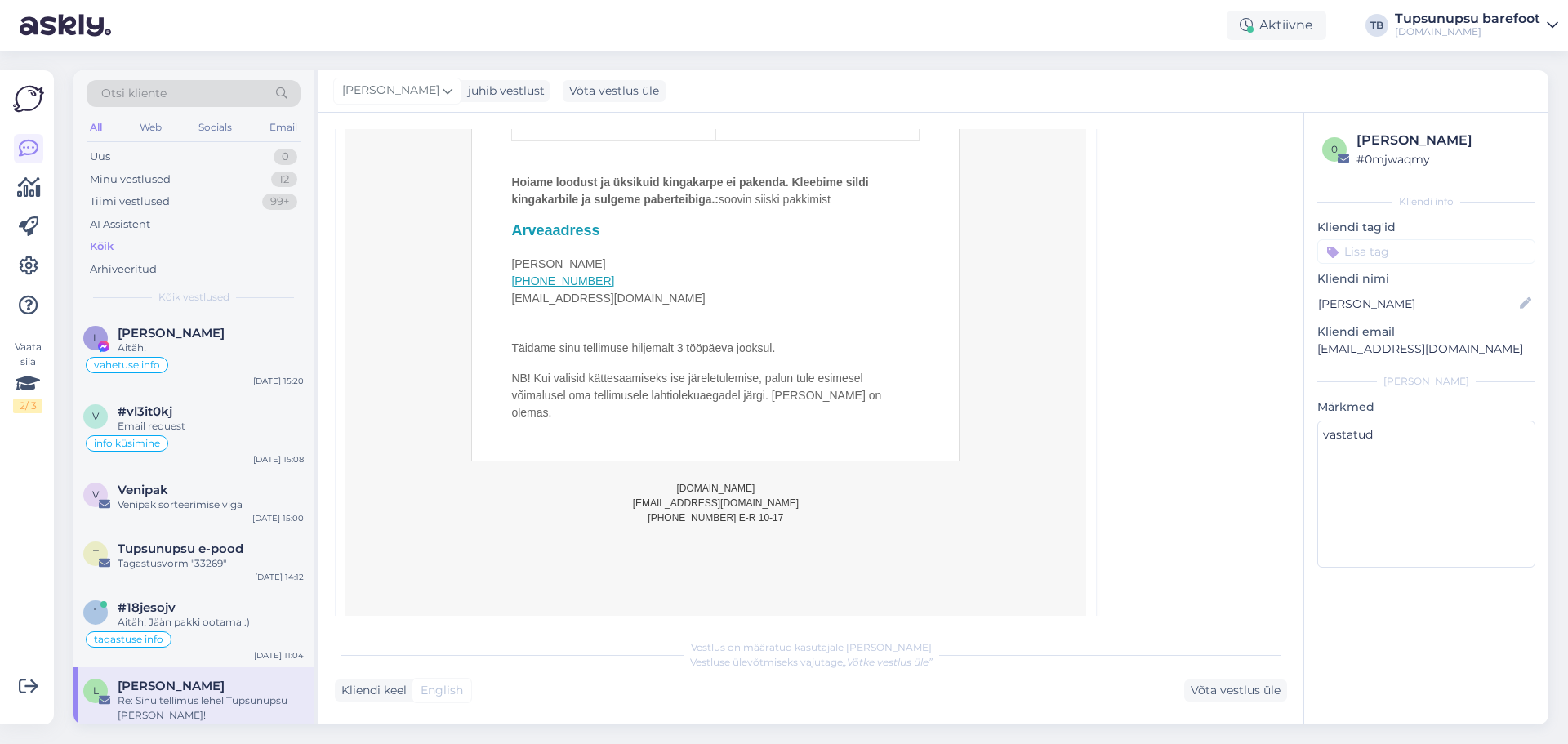
click at [202, 140] on div "All Web Socials Email" at bounding box center [193, 129] width 214 height 25
click at [202, 146] on div "Uus 0" at bounding box center [193, 157] width 214 height 23
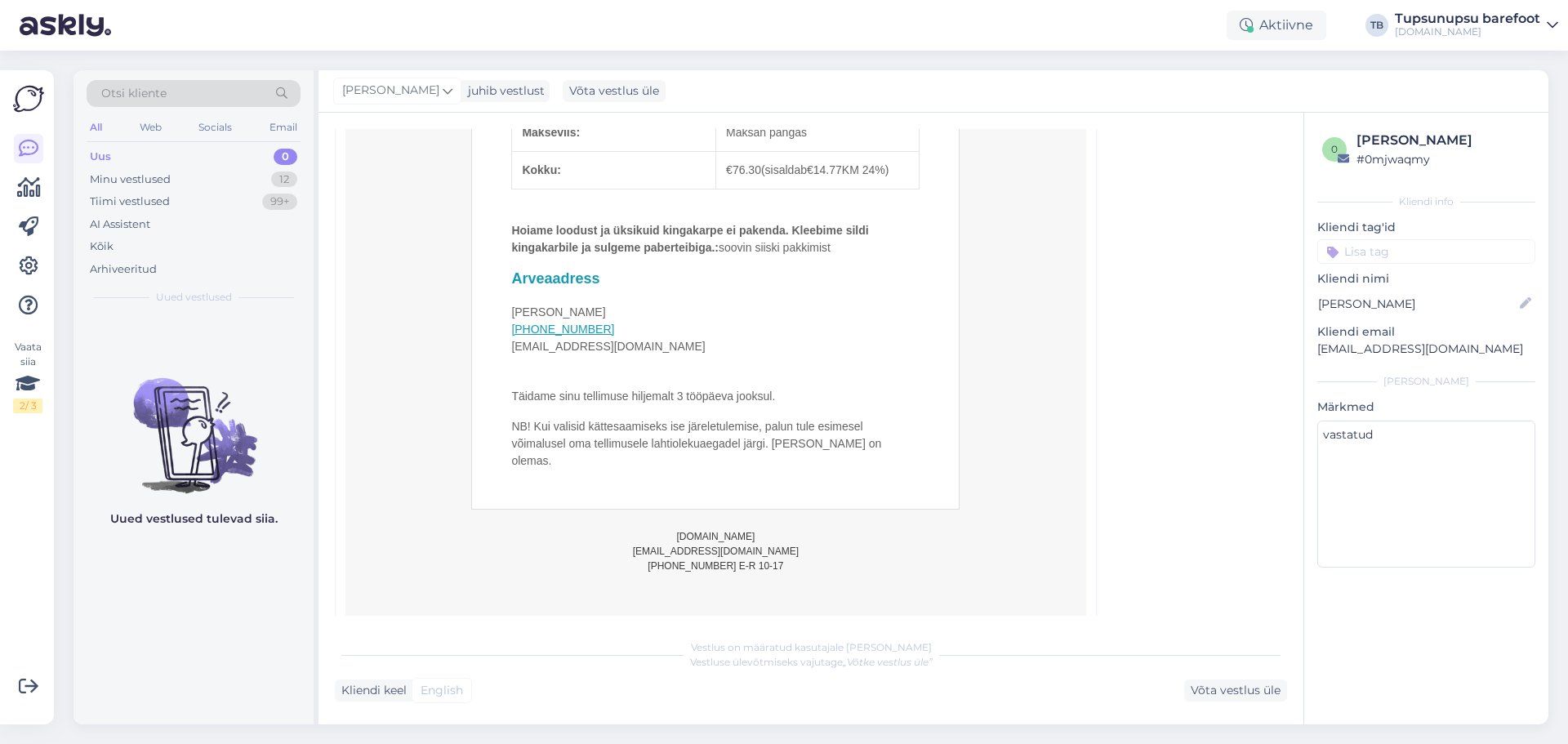
scroll to position [1571, 0]
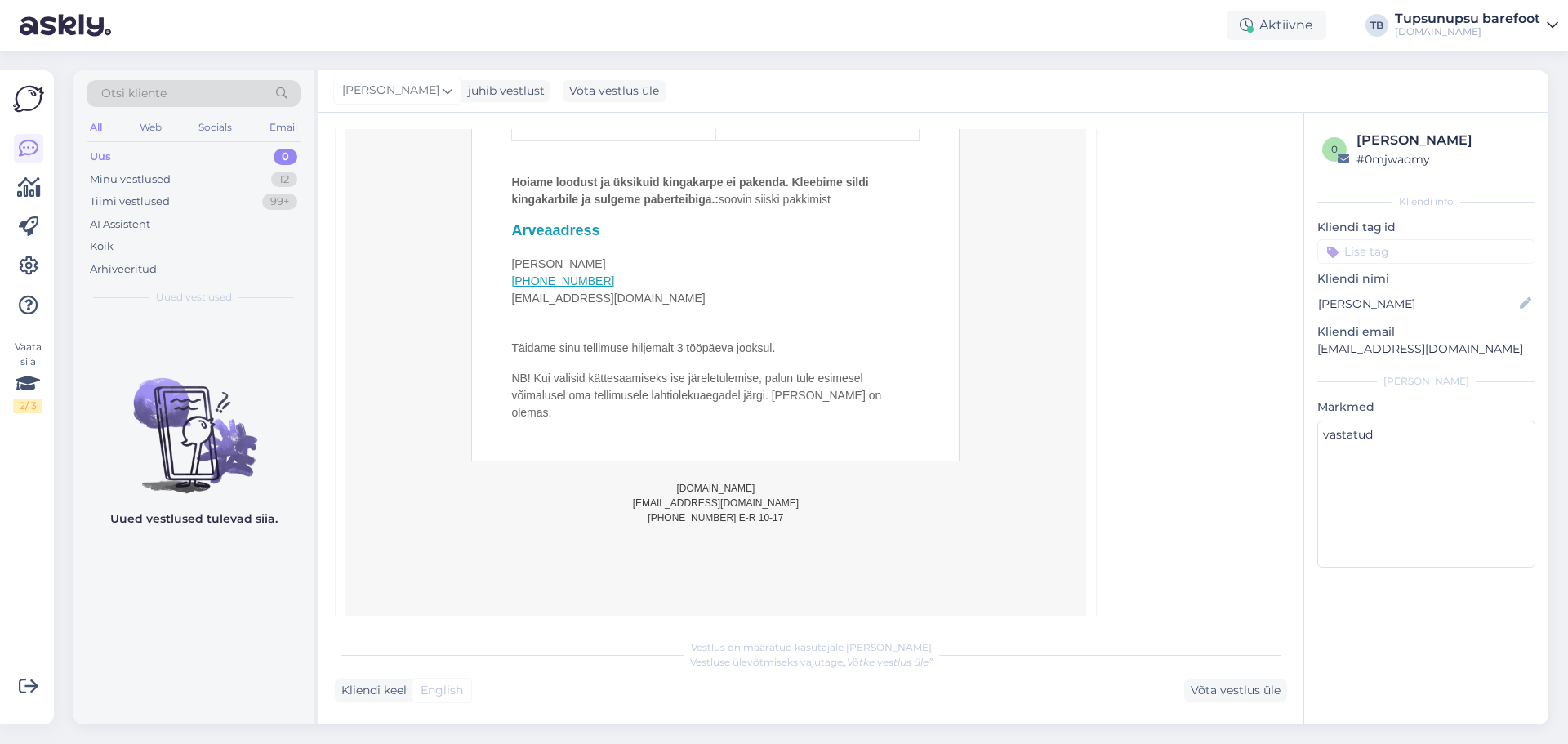
click at [202, 153] on div "Uus 0" at bounding box center [193, 157] width 214 height 23
click at [181, 255] on div "Kõik" at bounding box center [193, 246] width 214 height 23
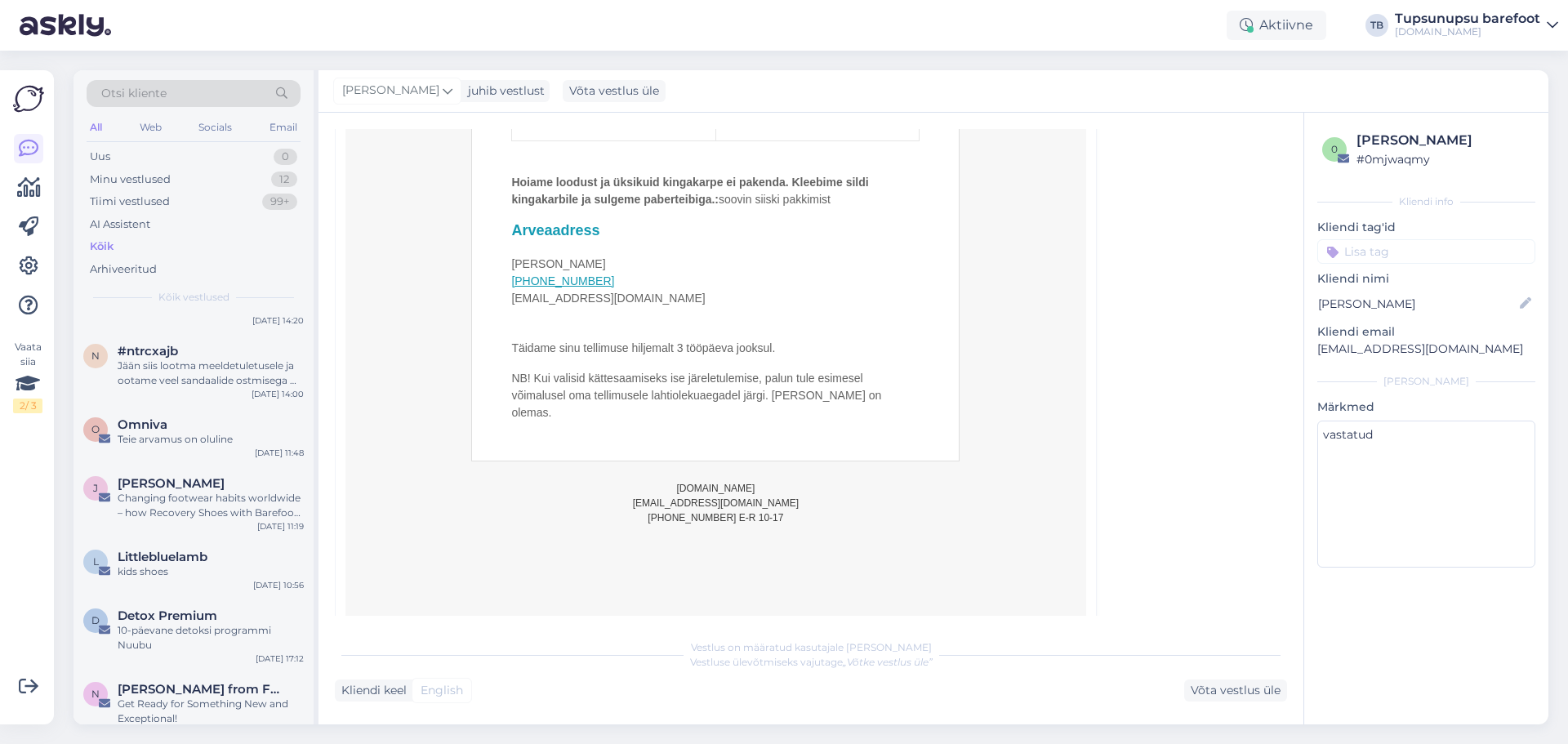
scroll to position [0, 0]
